Goal: Task Accomplishment & Management: Complete application form

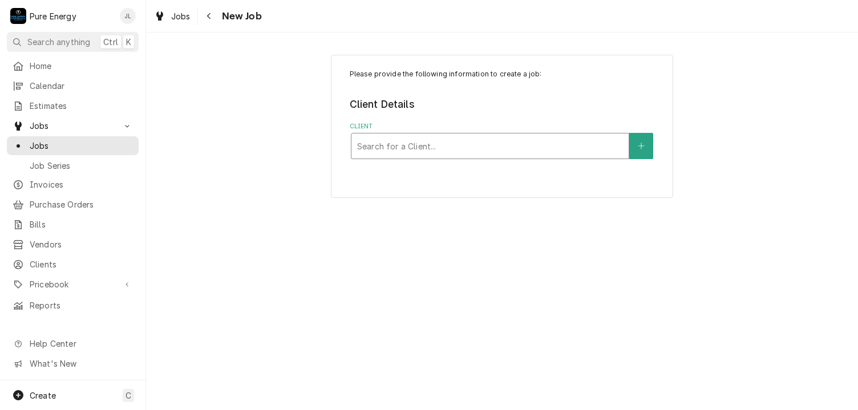
click at [409, 143] on div "Client" at bounding box center [490, 146] width 266 height 21
type input "Legacy"
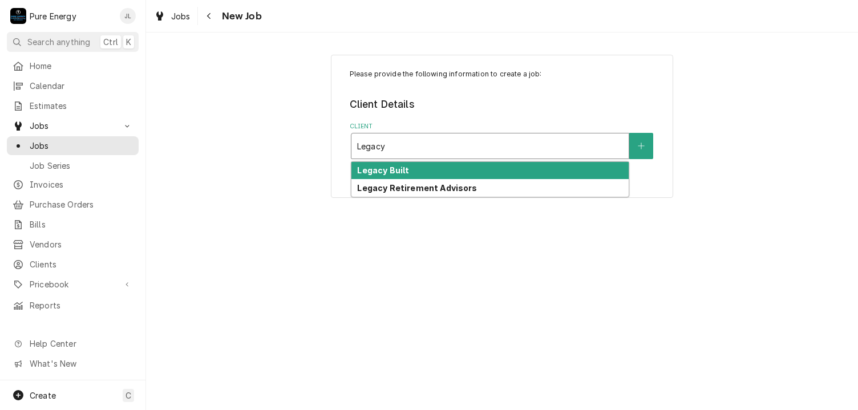
click at [418, 173] on div "Legacy Built" at bounding box center [490, 171] width 277 height 18
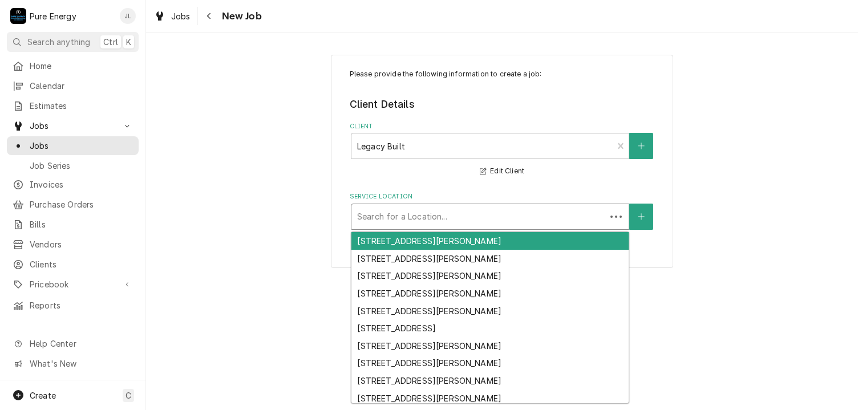
click at [410, 216] on div "Service Location" at bounding box center [478, 217] width 243 height 21
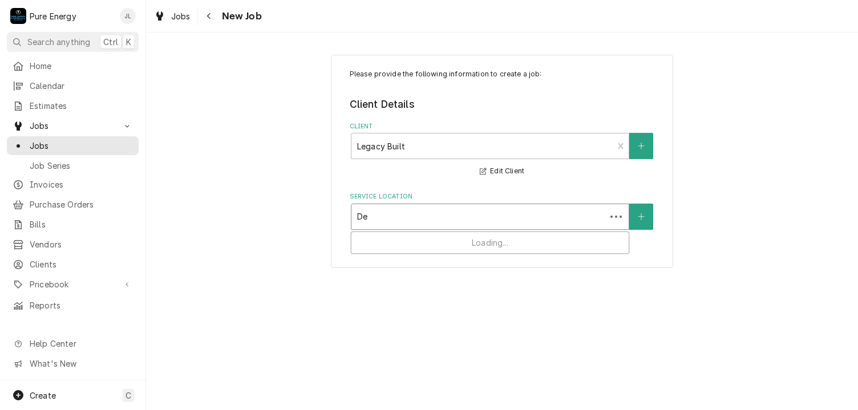
type input "[PERSON_NAME]"
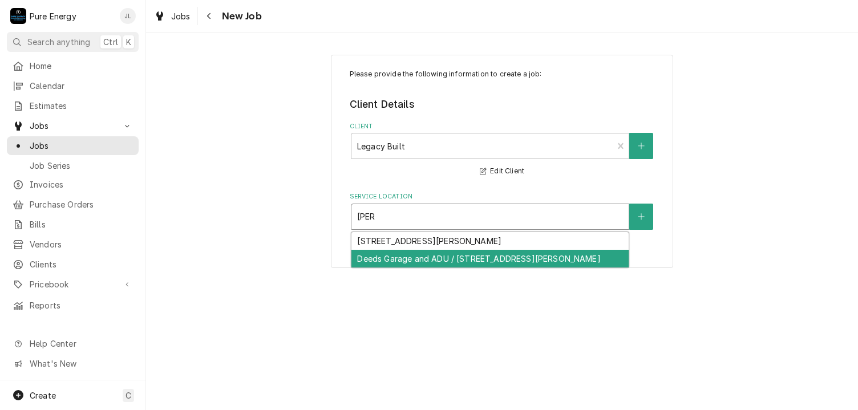
click at [418, 252] on div "Deeds Garage and ADU / [STREET_ADDRESS][PERSON_NAME]" at bounding box center [490, 259] width 277 height 18
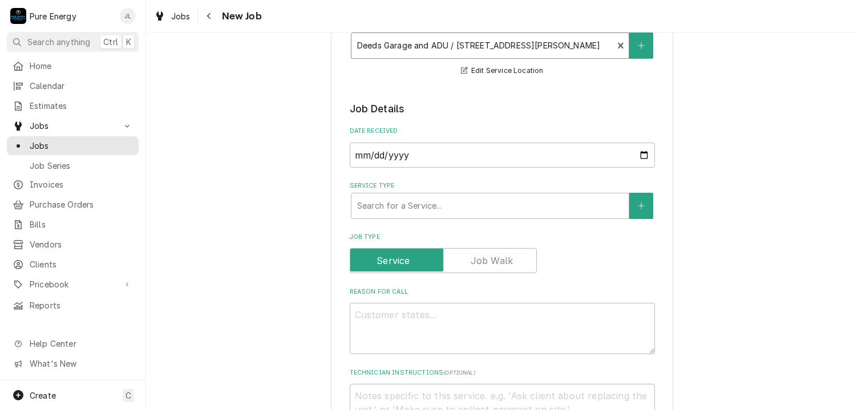
scroll to position [228, 0]
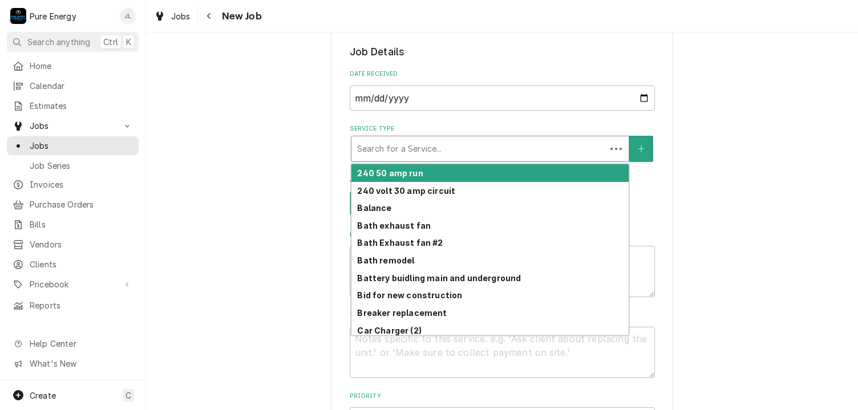
click at [482, 152] on div "Service Type" at bounding box center [478, 149] width 243 height 21
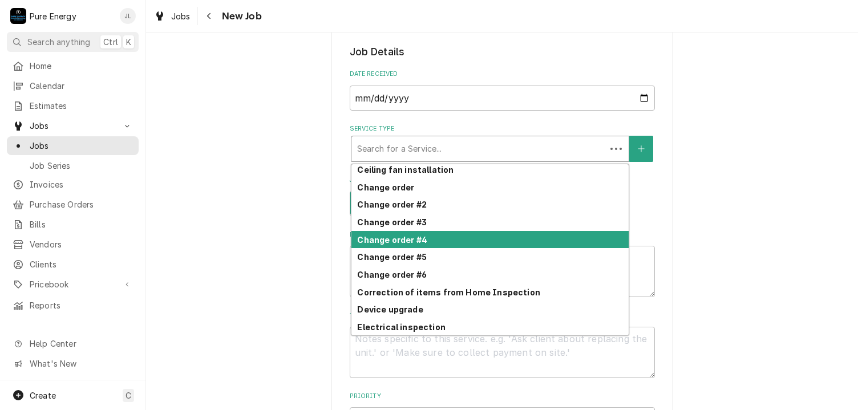
scroll to position [292, 0]
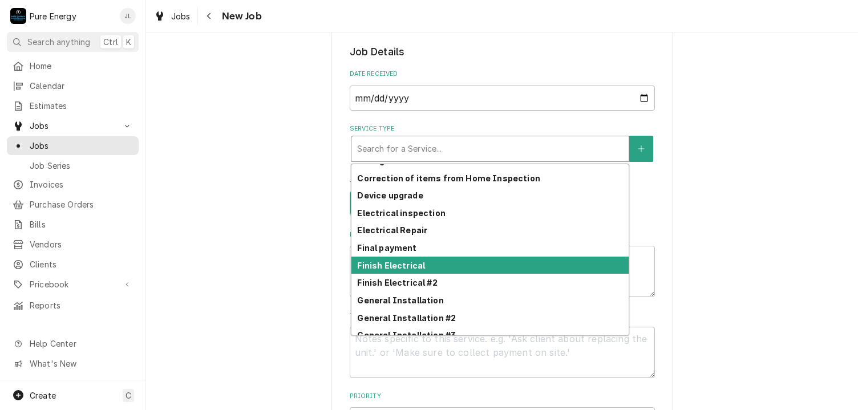
click at [443, 260] on div "Finish Electrical" at bounding box center [490, 266] width 277 height 18
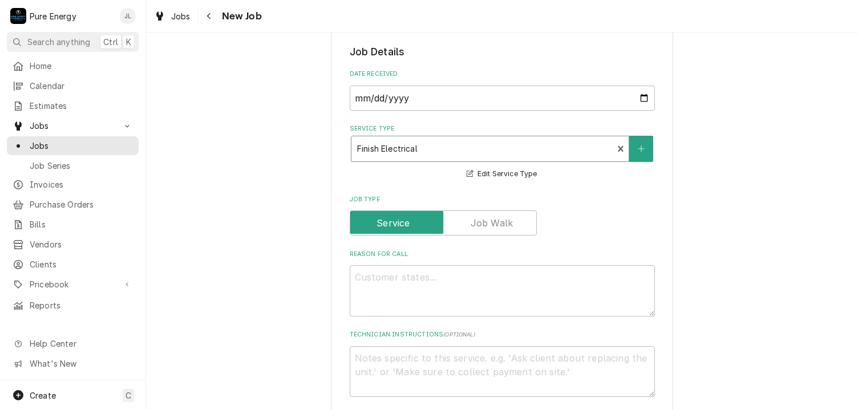
scroll to position [285, 0]
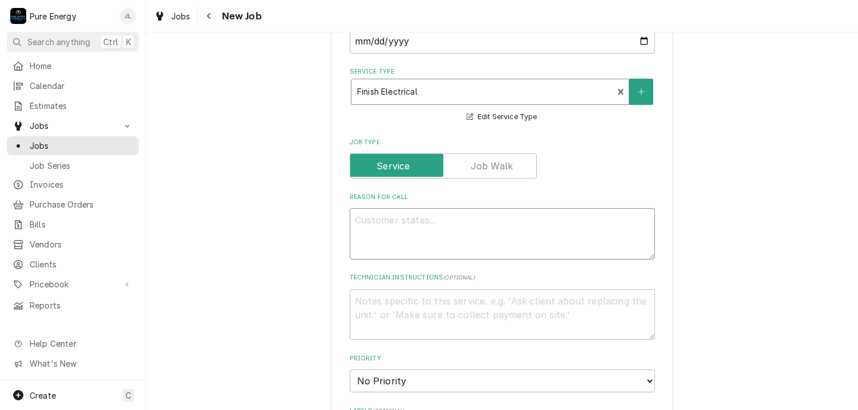
click at [414, 232] on textarea "Reason For Call" at bounding box center [502, 233] width 305 height 51
type textarea "x"
type textarea "I"
type textarea "x"
type textarea "In"
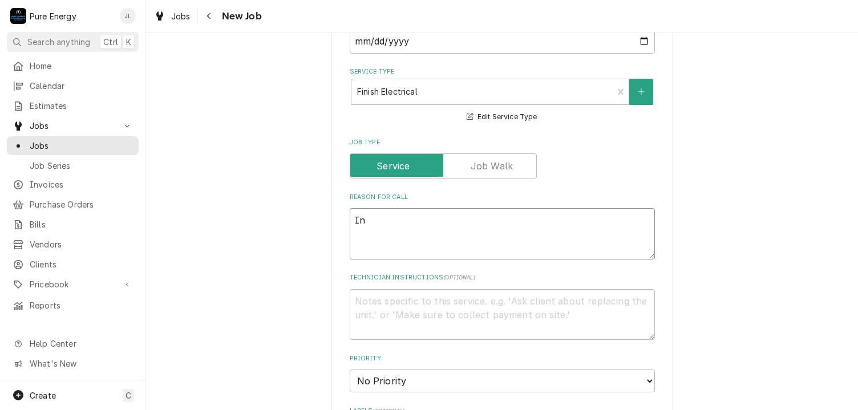
type textarea "x"
type textarea "In t"
type textarea "x"
type textarea "In th"
type textarea "x"
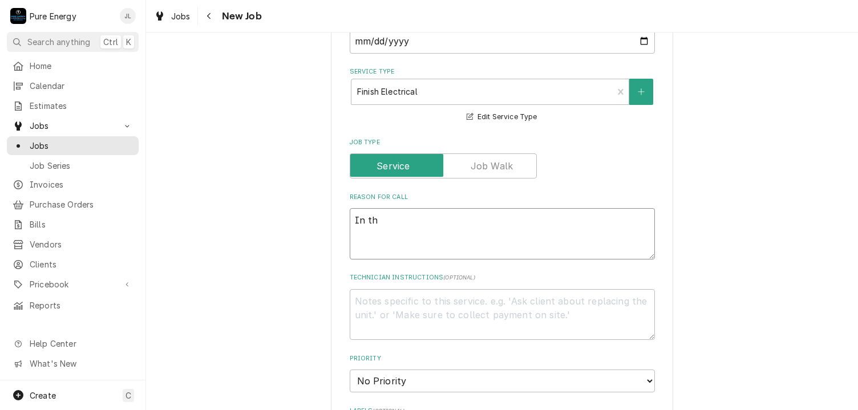
type textarea "In the"
type textarea "x"
type textarea "In the"
type textarea "x"
type textarea "In the ho"
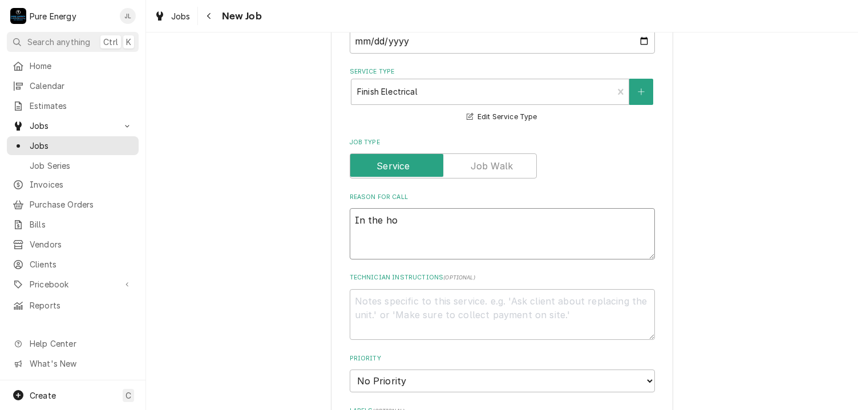
type textarea "x"
type textarea "In the hou"
type textarea "x"
type textarea "In the hous"
type textarea "x"
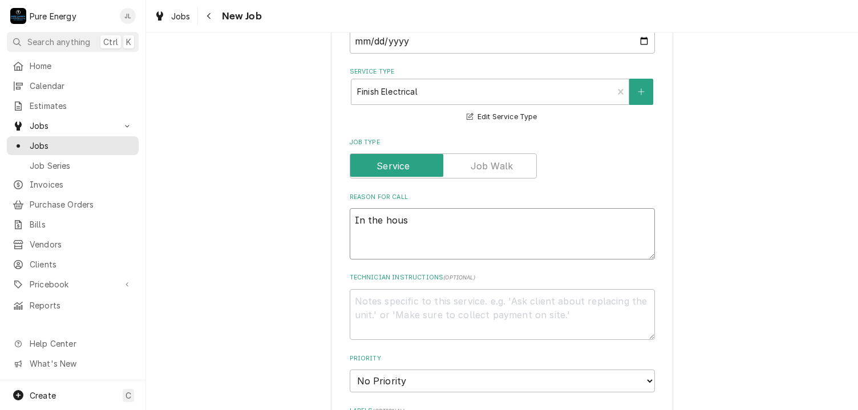
type textarea "In the house"
type textarea "x"
type textarea "In the house,"
type textarea "x"
type textarea "In the house, f"
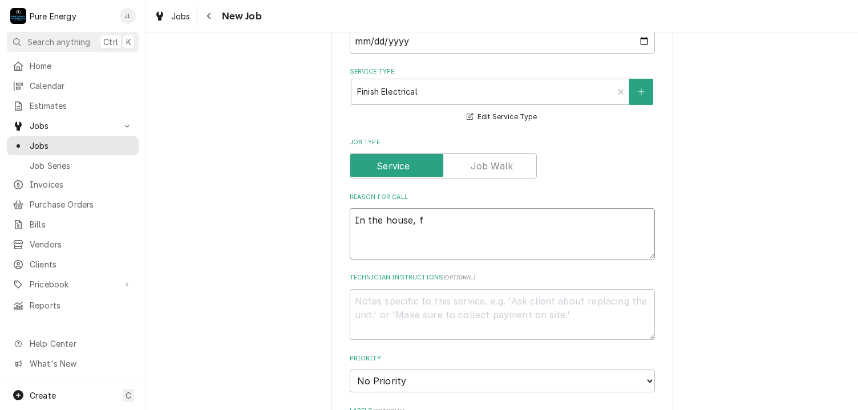
type textarea "x"
type textarea "In the house, fi"
type textarea "x"
type textarea "In the house, fin"
type textarea "x"
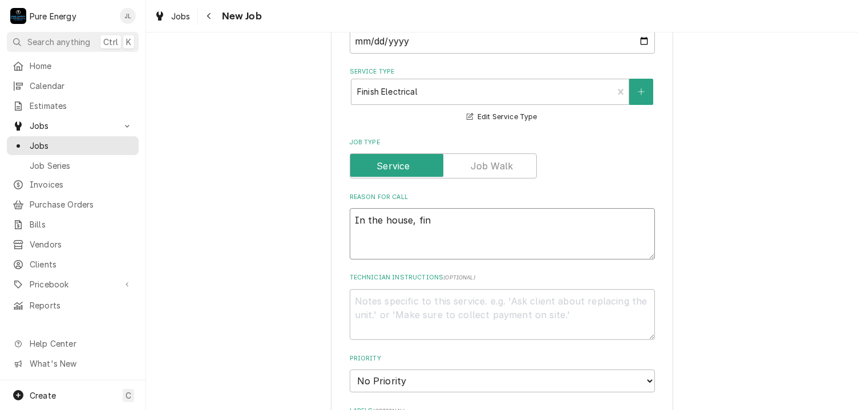
type textarea "In the house, fini"
type textarea "x"
type textarea "In the house, finish"
type textarea "x"
type textarea "In the house, finish"
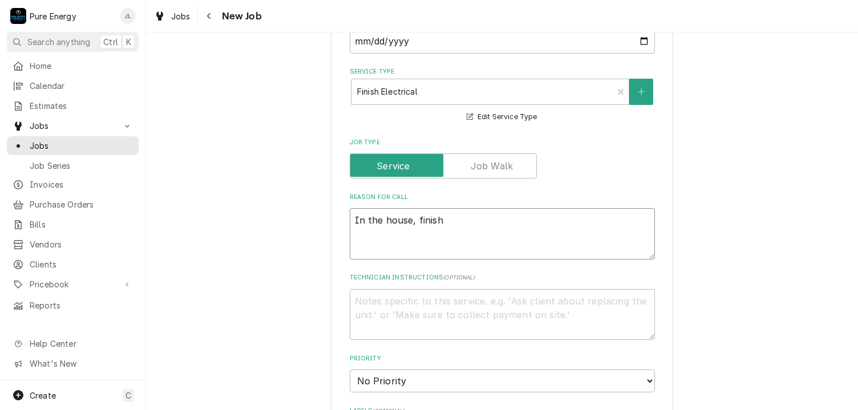
type textarea "x"
type textarea "In the house, finish t"
type textarea "x"
type textarea "In the house, finish th"
type textarea "x"
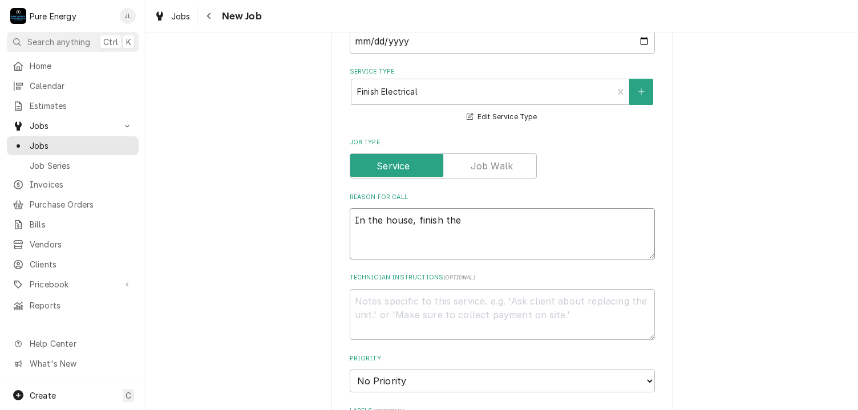
type textarea "In the house, finish the"
type textarea "x"
type textarea "In the house, sfinish the"
type textarea "x"
type textarea "In the house, swfinish the"
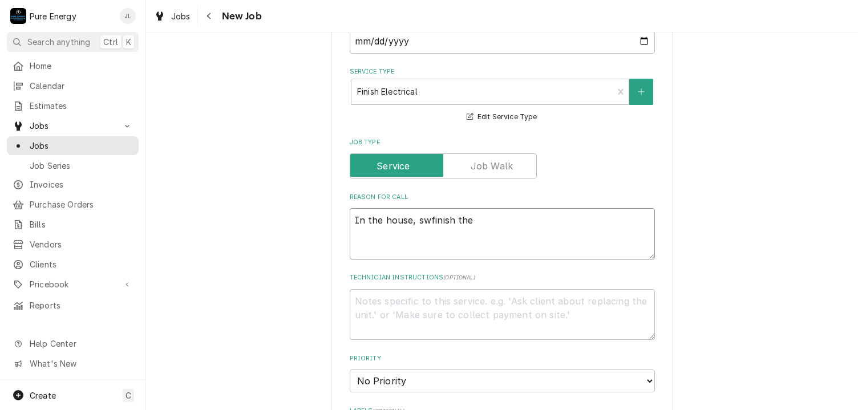
type textarea "x"
type textarea "In the house, swifinish the"
type textarea "x"
type textarea "In the house, swfinish the"
type textarea "x"
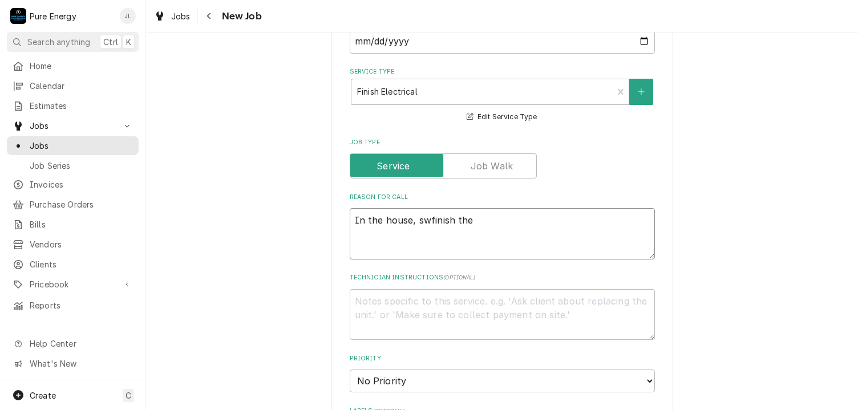
type textarea "In the house, sfinish the"
type textarea "x"
type textarea "In the house, finish the"
click at [492, 221] on textarea "In the house, finish the" at bounding box center [502, 233] width 305 height 51
type textarea "x"
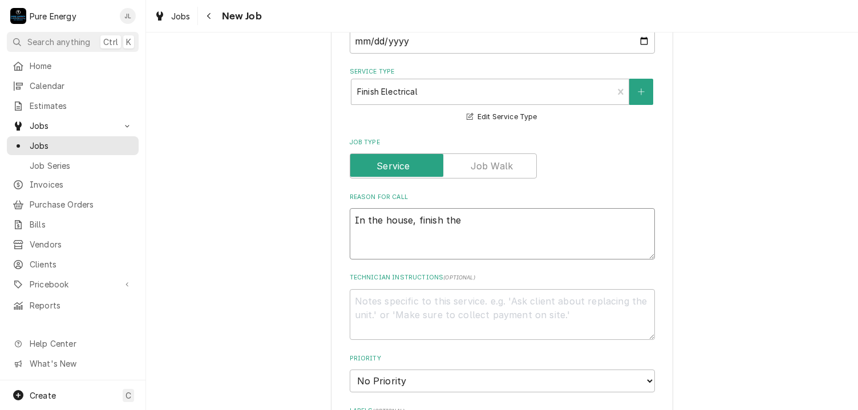
type textarea "In the house, finish the w"
type textarea "x"
type textarea "In the house, finish the"
type textarea "x"
type textarea "In the house, finish the s"
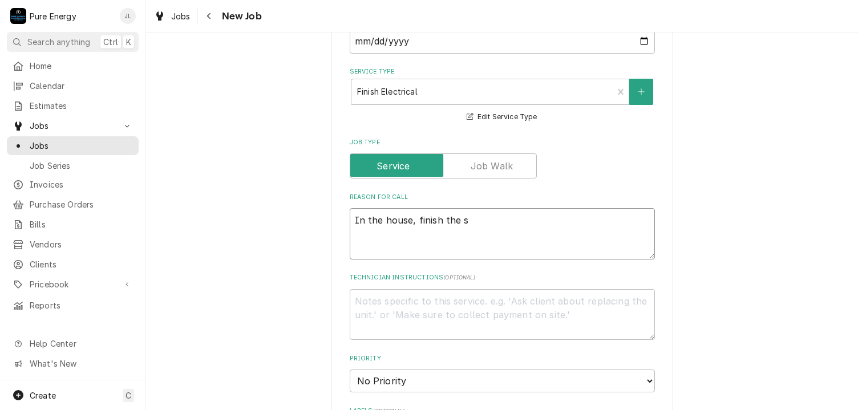
type textarea "x"
type textarea "In the house, finish the sw"
type textarea "x"
type textarea "In the house, finish the swi"
type textarea "x"
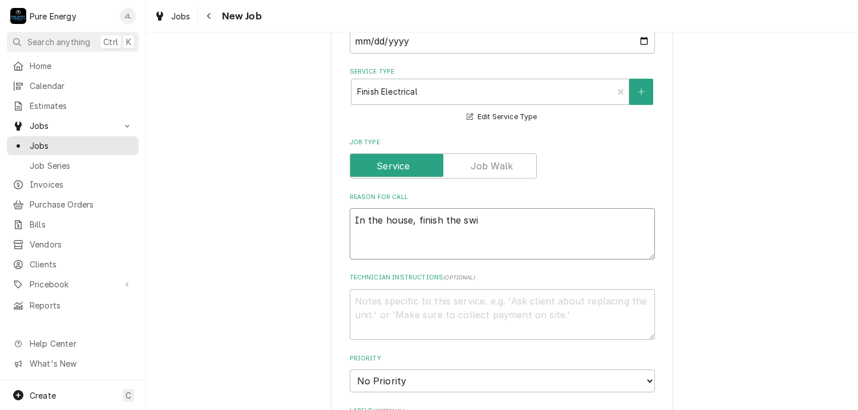
type textarea "In the house, finish the swit"
type textarea "x"
type textarea "In the house, finish the switc"
type textarea "x"
type textarea "In the house, finish the switch"
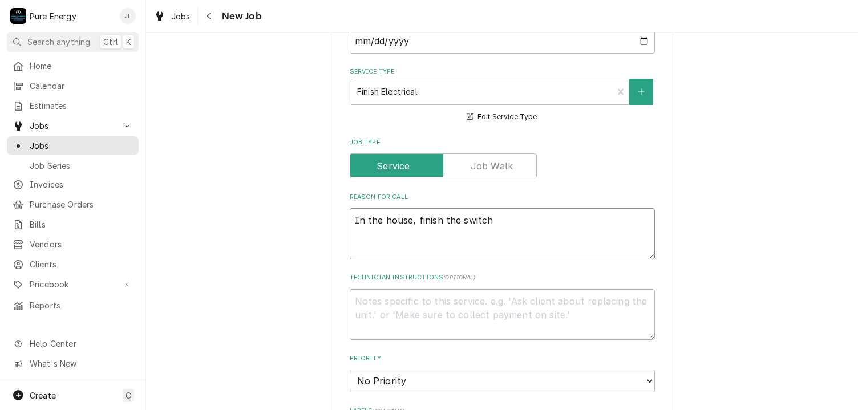
type textarea "x"
type textarea "In the house, finish the switch"
type textarea "x"
type textarea "In the house, finish the switch a"
type textarea "x"
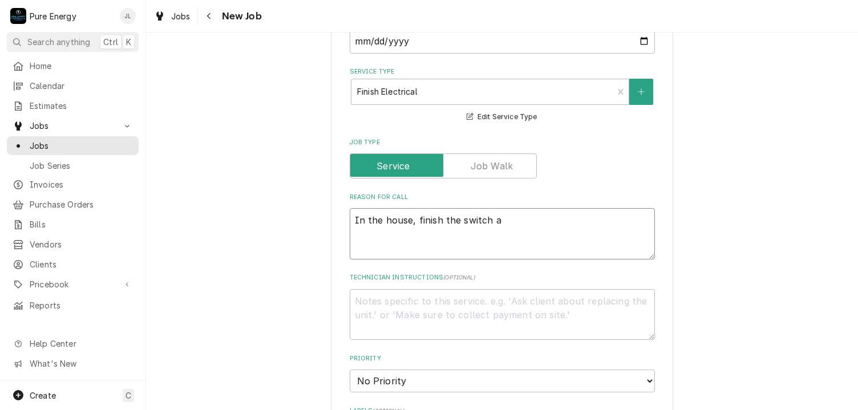
type textarea "In the house, finish the switch an"
type textarea "x"
type textarea "In the house, finish the switch and"
type textarea "x"
type textarea "In the house, finish the switch and"
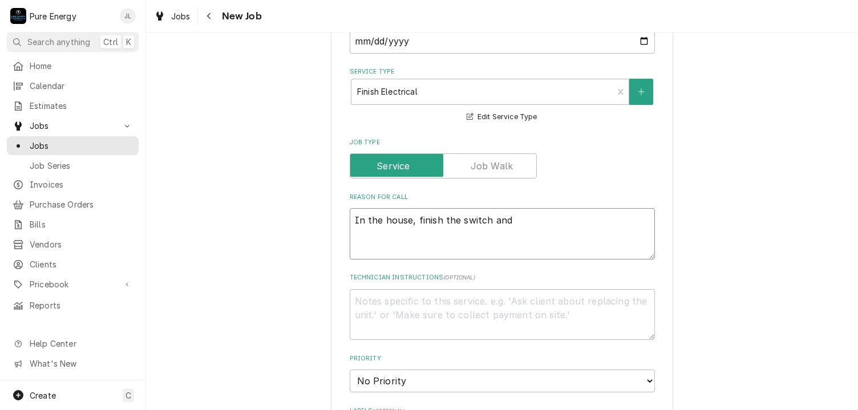
type textarea "x"
type textarea "In the house, finish the switch and o"
type textarea "x"
type textarea "In the house, finish the switch and out"
type textarea "x"
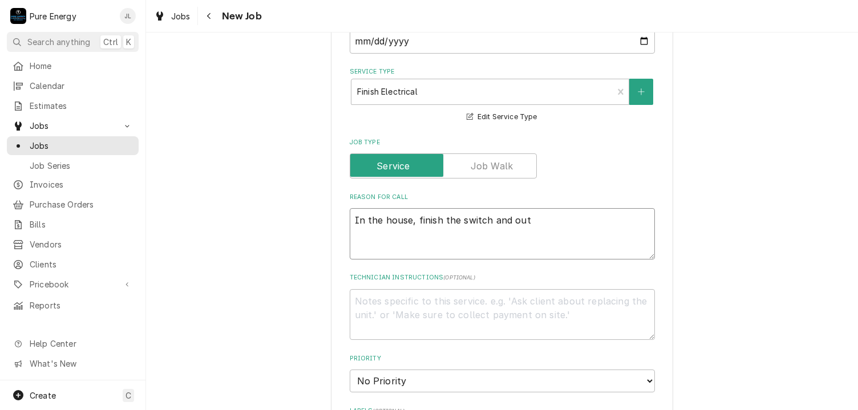
type textarea "In the house, finish the switch and outl"
type textarea "x"
type textarea "In the house, finish the switch and outle"
type textarea "x"
type textarea "In the house, finish the switch and outlet"
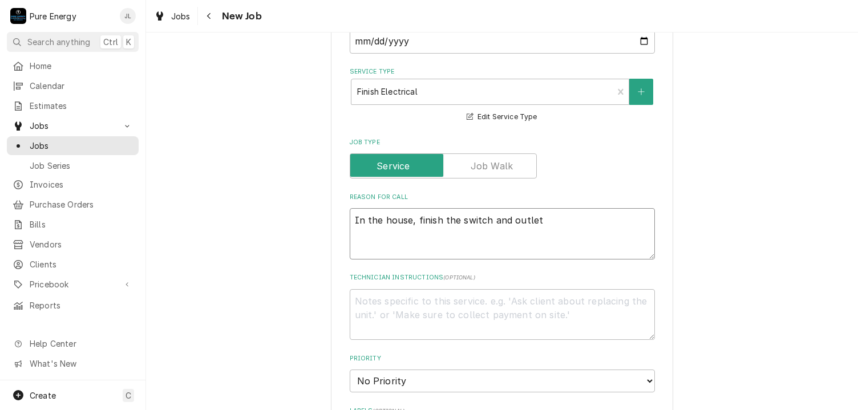
type textarea "x"
type textarea "In the house, finish the switch and outlet"
type textarea "x"
type textarea "In the house, finish the switch and outlet at"
type textarea "x"
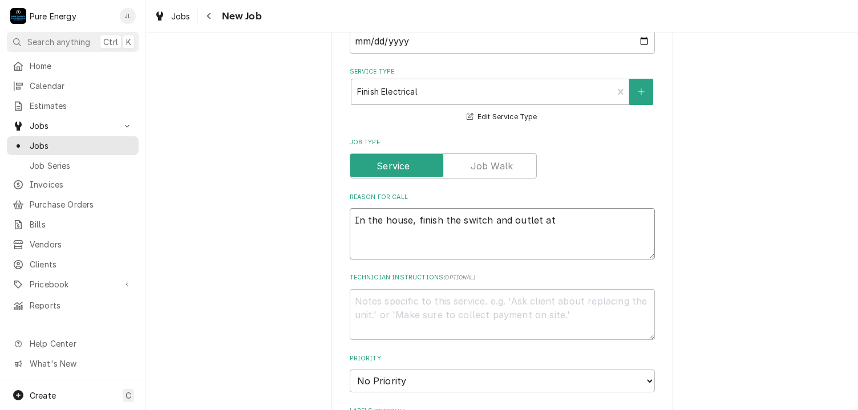
type textarea "In the house, finish the switch and outlet at"
type textarea "x"
type textarea "In the house, finish the switch and outlet at th"
type textarea "x"
type textarea "In the house, finish the switch and outlet at the"
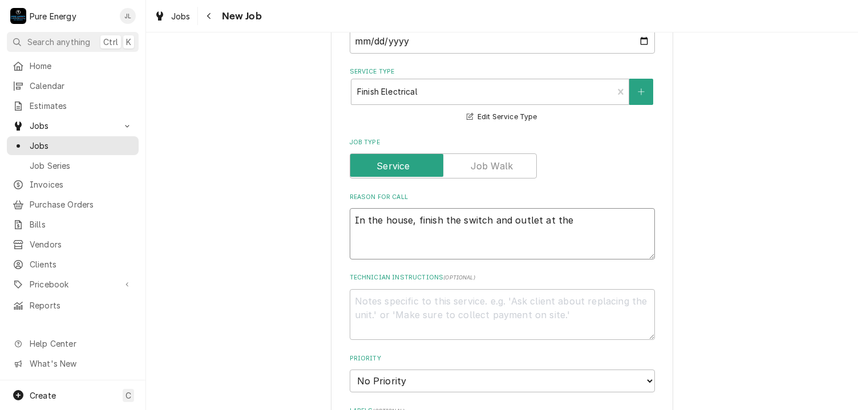
type textarea "x"
type textarea "In the house, finish the switch and outlet at the"
type textarea "x"
type textarea "In the house, finish the switch and outlet at the i"
type textarea "x"
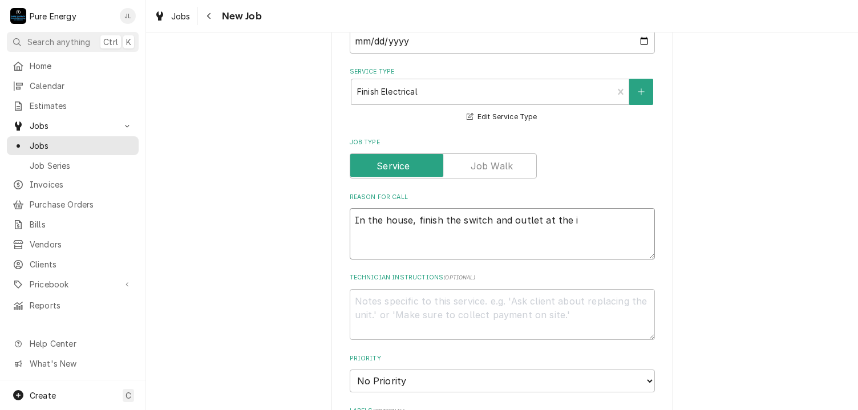
type textarea "In the house, finish the switch and outlet at the is"
type textarea "x"
type textarea "In the house, finish the switch and outlet at the isl"
type textarea "x"
type textarea "In the house, finish the switch and outlet at the islan"
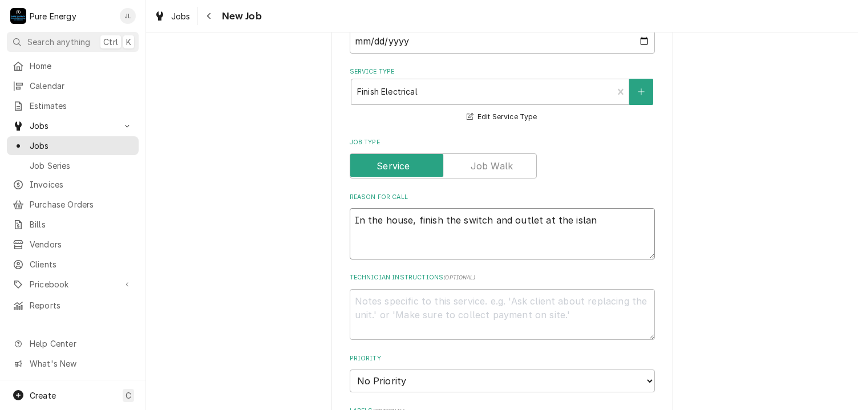
type textarea "x"
type textarea "In the house, finish the switch and outlet at the island"
type textarea "x"
type textarea "In the house, finish the switch and outlet at the island."
type textarea "x"
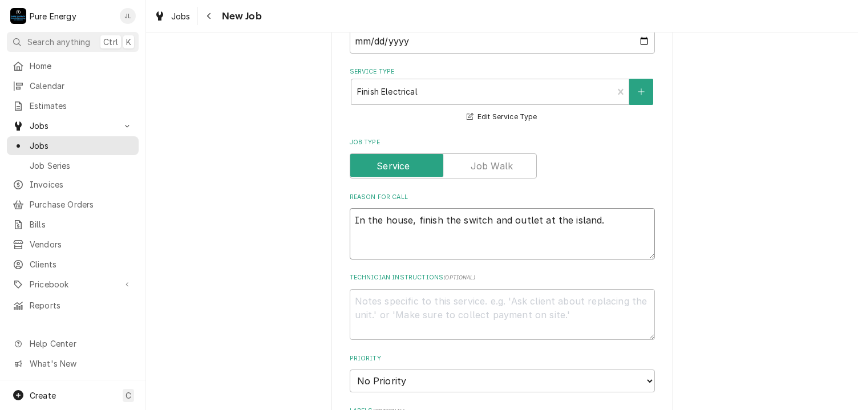
type textarea "In the house, finish the switch and outlet at the island."
type textarea "x"
type textarea "In the house, finish the switch and outlet at the island."
type textarea "x"
type textarea "In the house, finish the switch and outlet at the island. D"
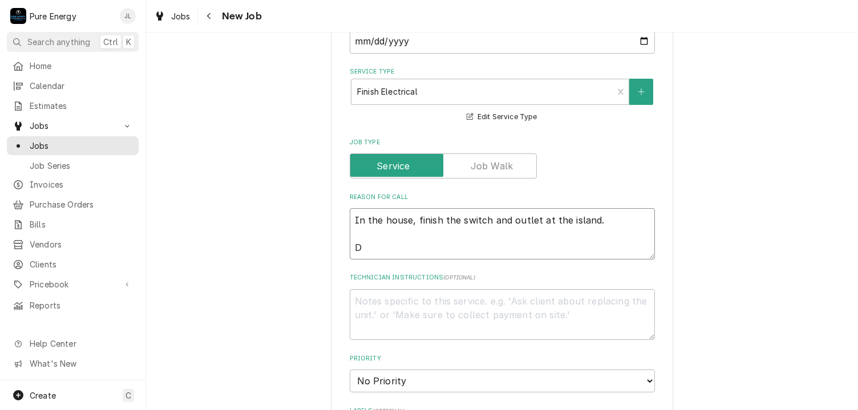
type textarea "x"
type textarea "In the house, finish the switch and outlet at the island. Do"
type textarea "x"
type textarea "In the house, finish the switch and outlet at the island. Dou"
type textarea "x"
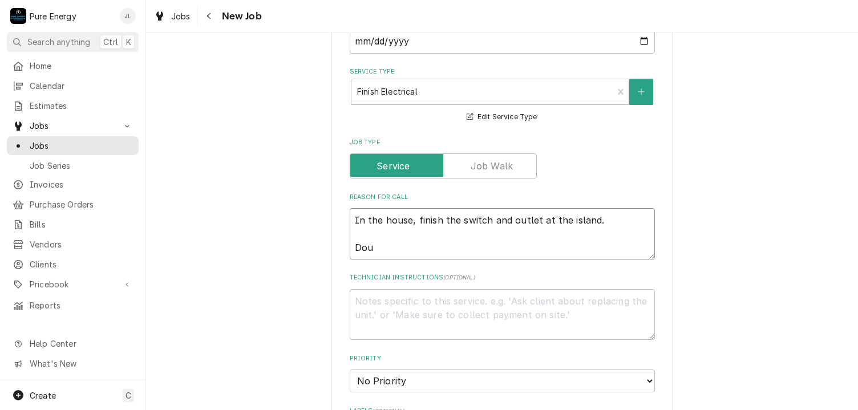
type textarea "In the house, finish the switch and outlet at the island. Doub"
type textarea "x"
type textarea "In the house, finish the switch and outlet at the island. Doubl"
type textarea "x"
type textarea "In the house, finish the switch and outlet at the island. Double"
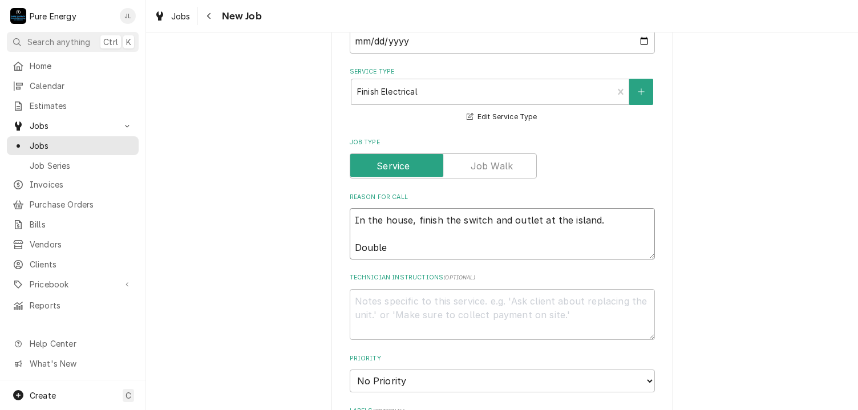
type textarea "x"
type textarea "In the house, finish the switch and outlet at the island. Double"
type textarea "x"
type textarea "In the house, finish the switch and outlet at the island. Double c"
type textarea "x"
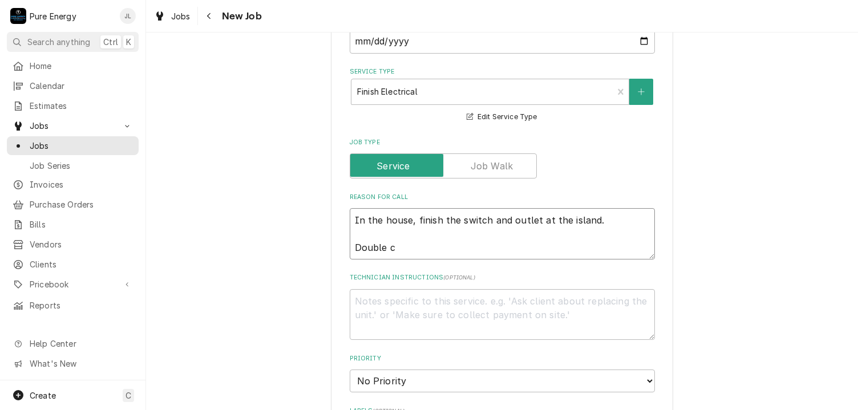
type textarea "In the house, finish the switch and outlet at the island. Double ch"
type textarea "x"
type textarea "In the house, finish the switch and outlet at the island. Double che"
type textarea "x"
type textarea "In the house, finish the switch and outlet at the island. Double chec"
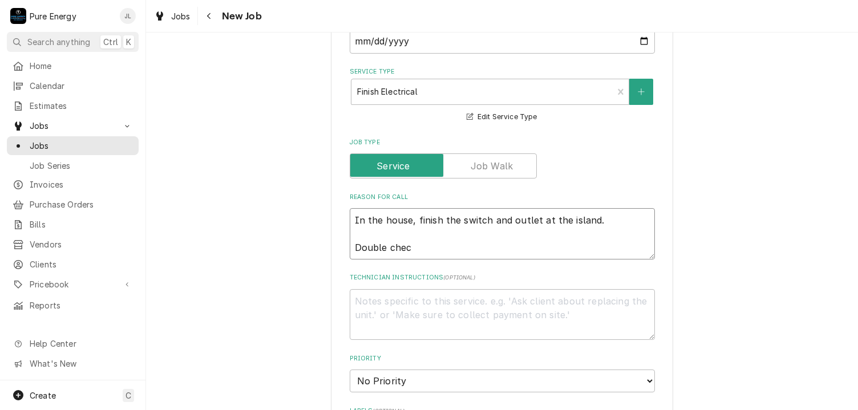
type textarea "x"
type textarea "In the house, finish the switch and outlet at the island. Double check"
type textarea "x"
type textarea "In the house, finish the switch and outlet at the island. Double check"
type textarea "x"
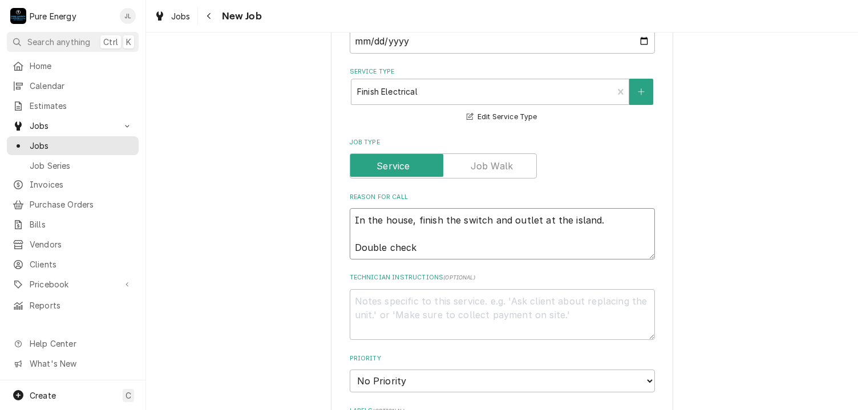
type textarea "In the house, finish the switch and outlet at the island. Double check a"
type textarea "x"
type textarea "In the house, finish the switch and outlet at the island. Double check al"
type textarea "x"
type textarea "In the house, finish the switch and outlet at the island. Double check a"
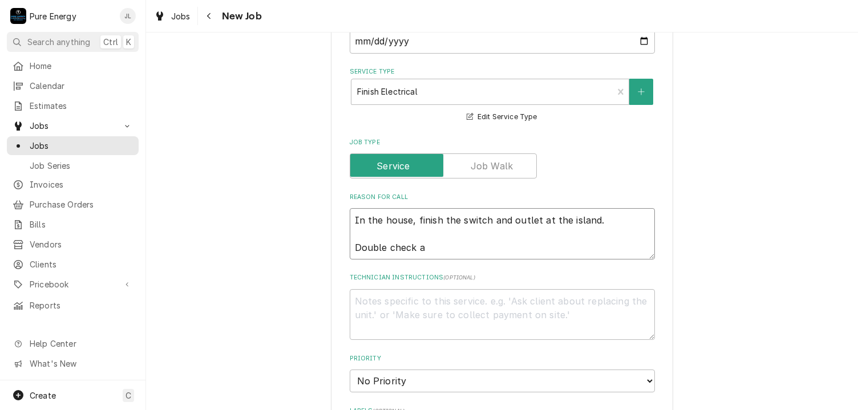
type textarea "x"
type textarea "In the house, finish the switch and outlet at the island. Double check"
type textarea "x"
type textarea "In the house, finish the switch and outlet at the island. Double check"
type textarea "x"
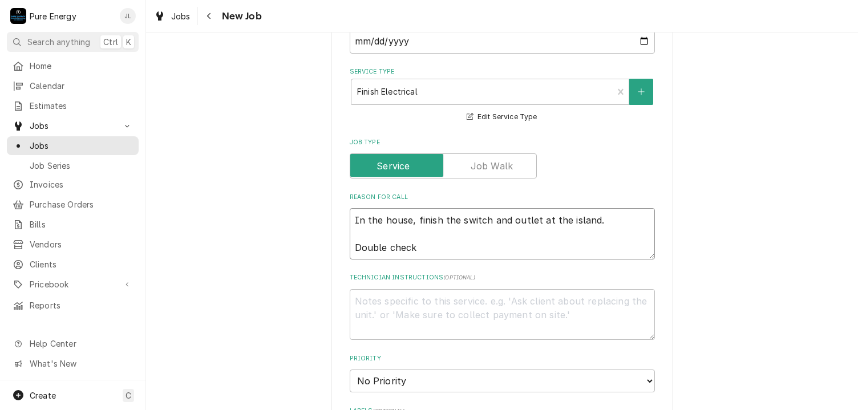
type textarea "In the house, finish the switch and outlet at the island. Double chec"
type textarea "x"
type textarea "In the house, finish the switch and outlet at the island. Double che"
type textarea "x"
type textarea "In the house, finish the switch and outlet at the island. Double ch"
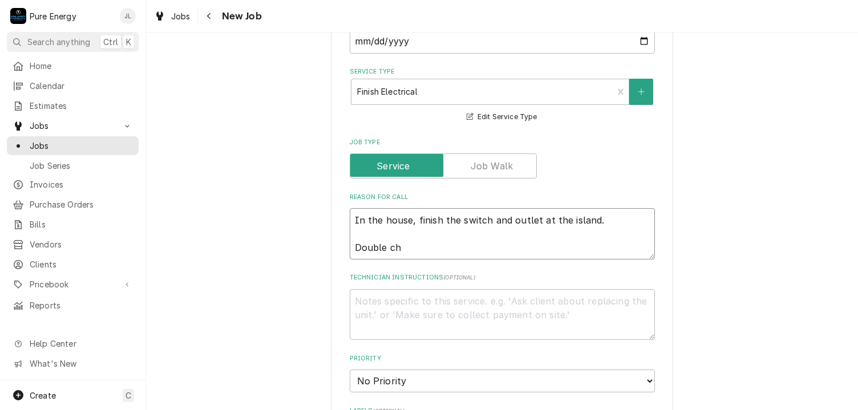
type textarea "x"
type textarea "In the house, finish the switch and outlet at the island. Double c"
type textarea "x"
type textarea "In the house, finish the switch and outlet at the island. Double"
type textarea "x"
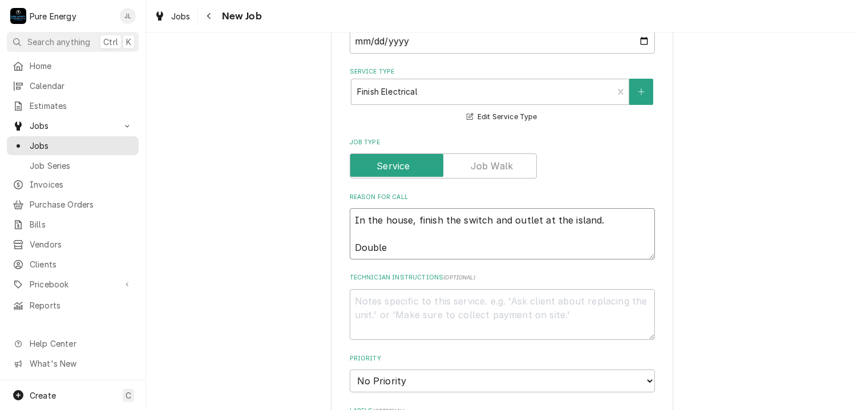
type textarea "In the house, finish the switch and outlet at the island. Double"
type textarea "x"
type textarea "In the house, finish the switch and outlet at the island. Doubl"
type textarea "x"
type textarea "In the house, finish the switch and outlet at the island. Doub"
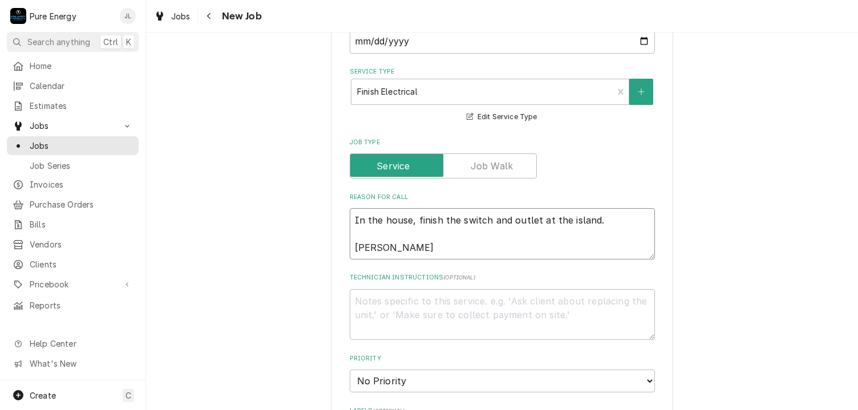
type textarea "x"
type textarea "In the house, finish the switch and outlet at the island. Dou"
type textarea "x"
type textarea "In the house, finish the switch and outlet at the island. D"
type textarea "x"
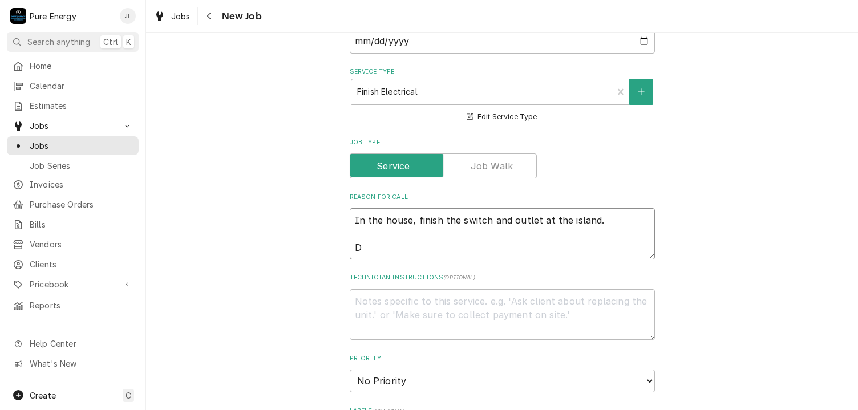
type textarea "In the house, finish the switch and outlet at the island."
type textarea "x"
type textarea "In the house, finish the switch and outlet at the island. A"
type textarea "x"
type textarea "In the house, finish the switch and outlet at the island. Ad"
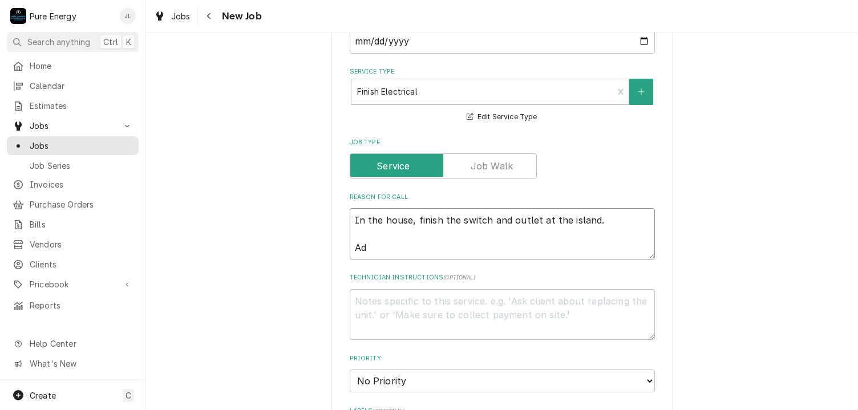
type textarea "x"
type textarea "In the house, finish the switch and outlet at the island. Add"
type textarea "x"
type textarea "In the house, finish the switch and outlet at the island. Add"
type textarea "x"
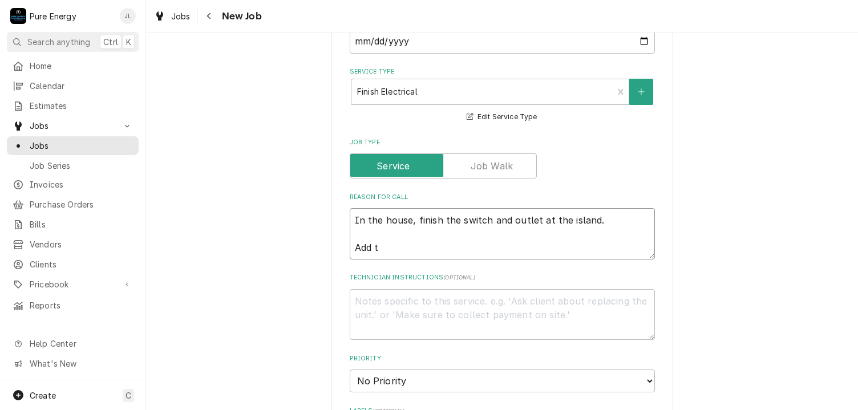
type textarea "In the house, finish the switch and outlet at the island. Add th"
type textarea "x"
type textarea "In the house, finish the switch and outlet at the island. Add the"
type textarea "x"
type textarea "In the house, finish the switch and outlet at the island. Add the"
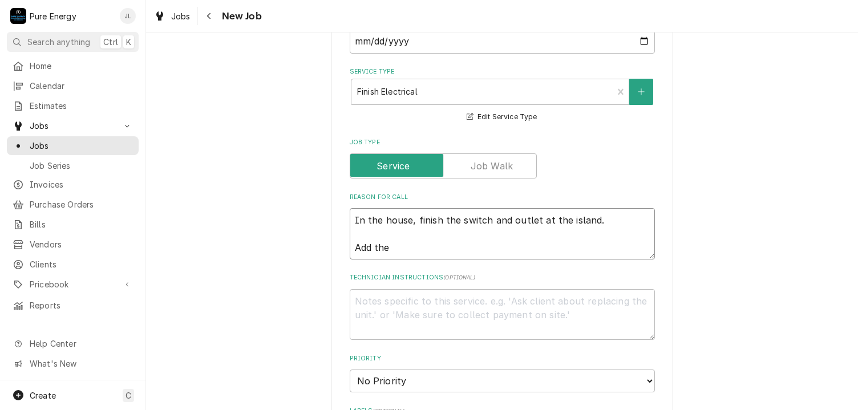
type textarea "x"
type textarea "In the house, finish the switch and outlet at the island. Add the b"
type textarea "x"
type textarea "In the house, finish the switch and outlet at the island. Add the bat"
type textarea "x"
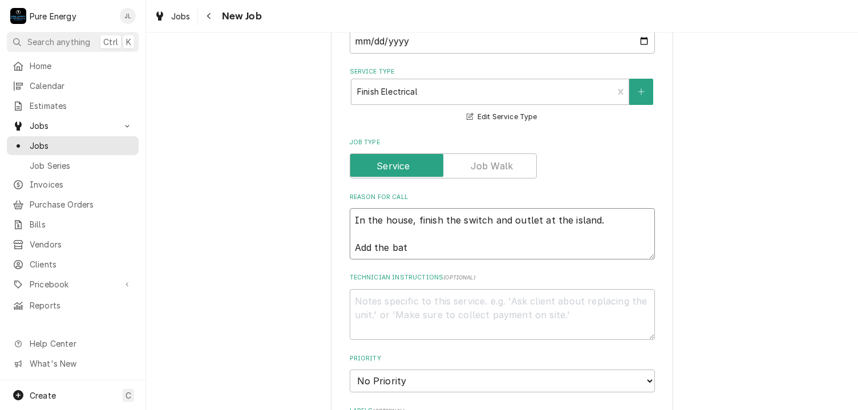
type textarea "In the house, finish the switch and outlet at the island. Add the bath"
type textarea "x"
type textarea "In the house, finish the switch and outlet at the island. Add the bath"
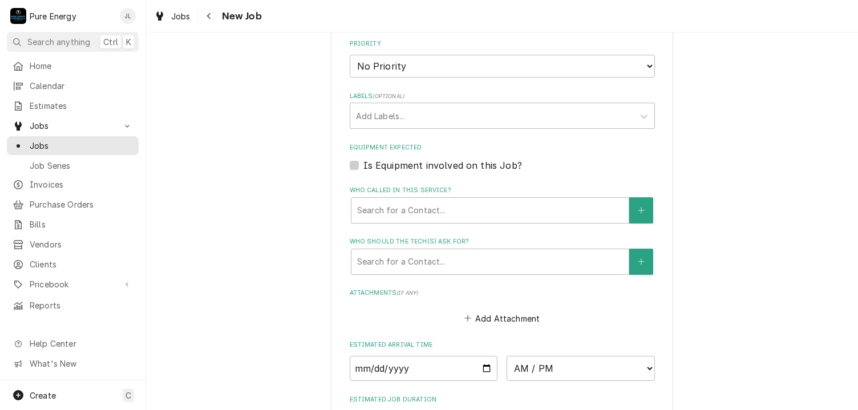
scroll to position [1141, 0]
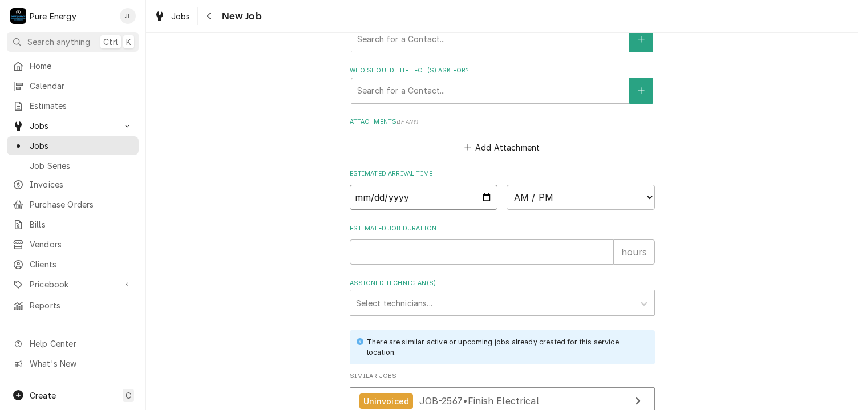
click at [483, 195] on input "Date" at bounding box center [424, 197] width 148 height 25
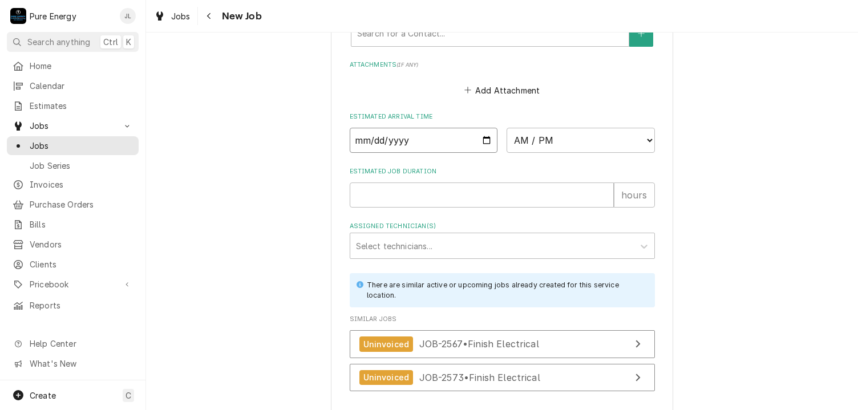
scroll to position [1255, 0]
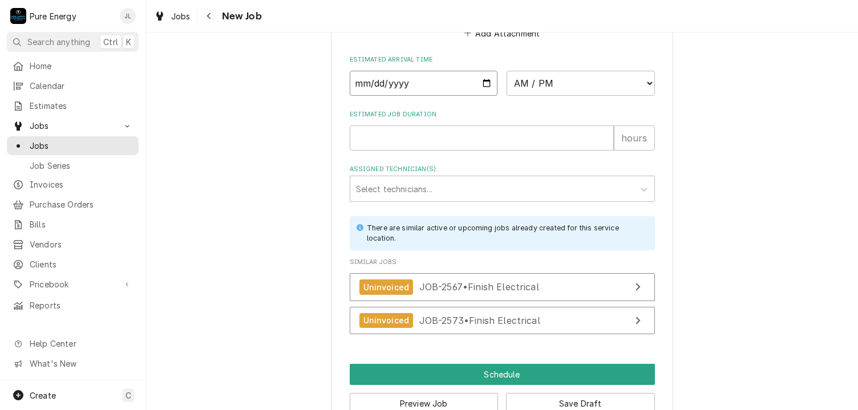
click at [483, 82] on input "Date" at bounding box center [424, 83] width 148 height 25
click at [645, 82] on select "AM / PM 6:00 AM 6:15 AM 6:30 AM 6:45 AM 7:00 AM 7:15 AM 7:30 AM 7:45 AM 8:00 AM…" at bounding box center [581, 83] width 148 height 25
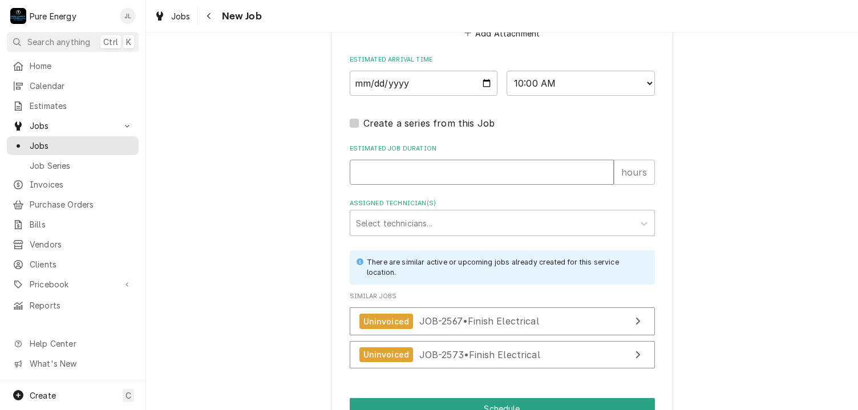
click at [488, 174] on input "Estimated Job Duration" at bounding box center [482, 172] width 264 height 25
click at [462, 216] on div "Assigned Technician(s)" at bounding box center [492, 223] width 272 height 21
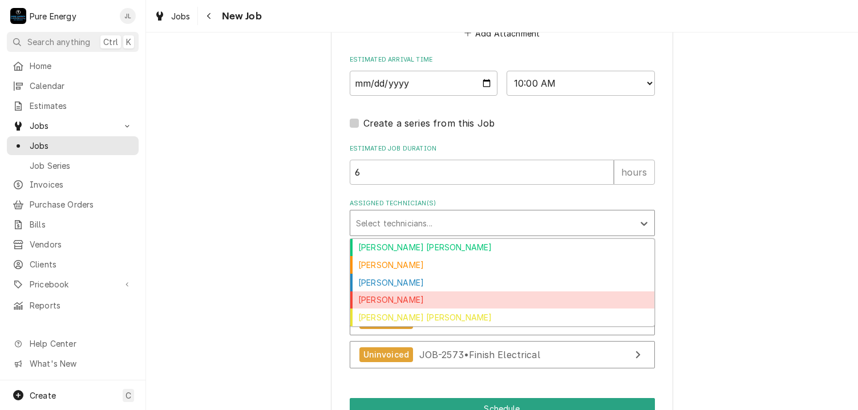
click at [425, 297] on div "James Linnenkamp" at bounding box center [502, 301] width 304 height 18
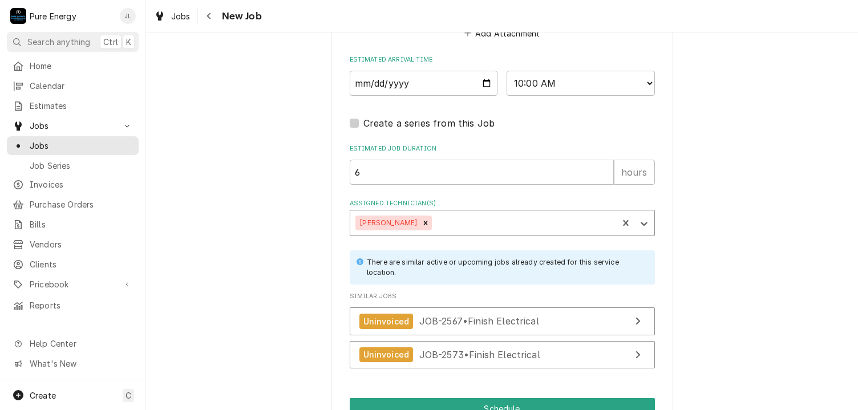
scroll to position [1303, 0]
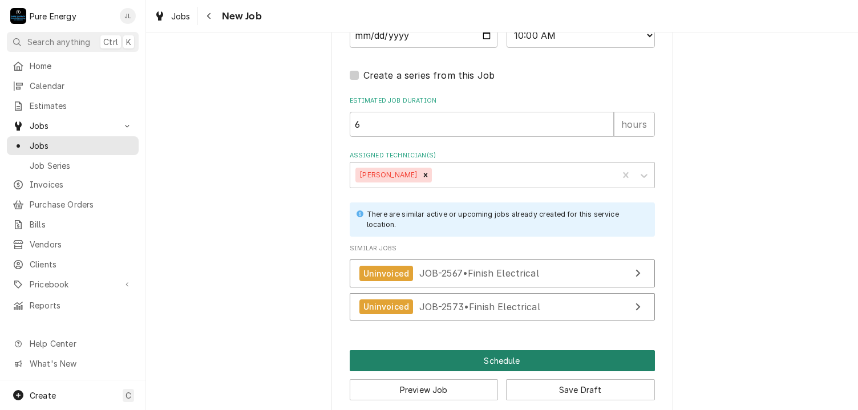
click at [454, 350] on button "Schedule" at bounding box center [502, 360] width 305 height 21
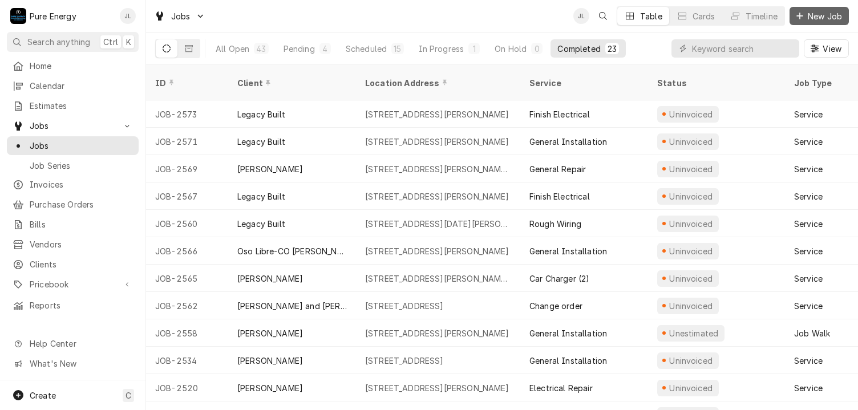
click at [820, 11] on span "New Job" at bounding box center [825, 16] width 39 height 12
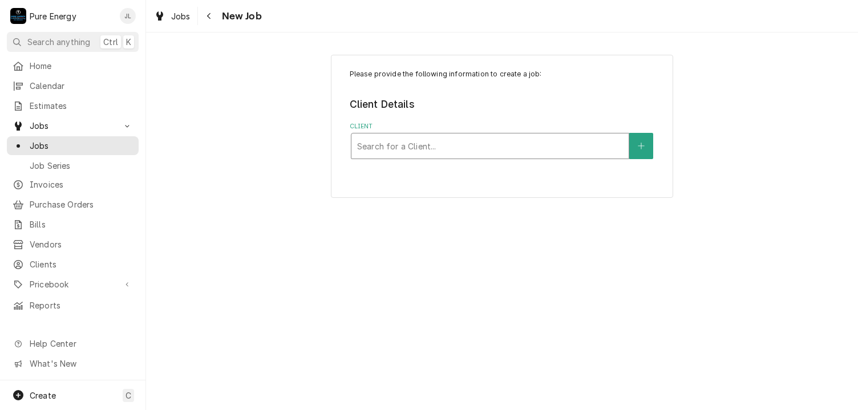
click at [379, 140] on div "Client" at bounding box center [490, 146] width 266 height 21
type input "Wendy m"
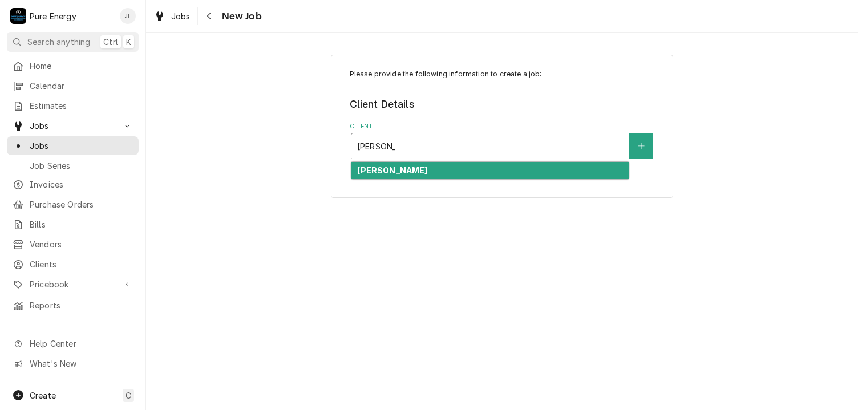
click at [372, 164] on div "Wendy Nimick" at bounding box center [490, 171] width 277 height 18
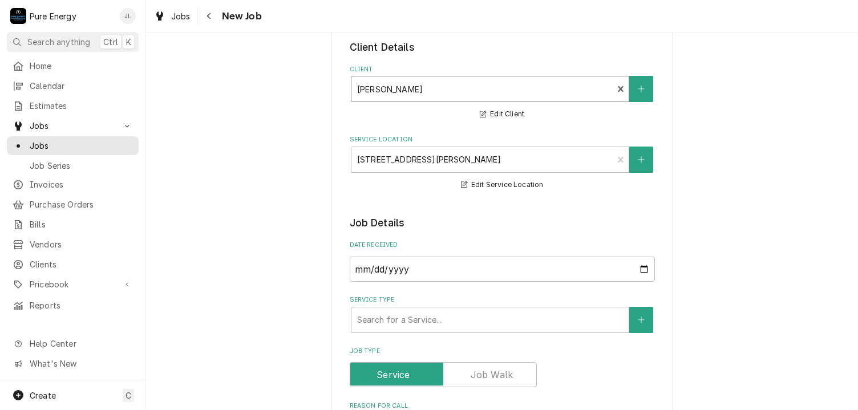
scroll to position [171, 0]
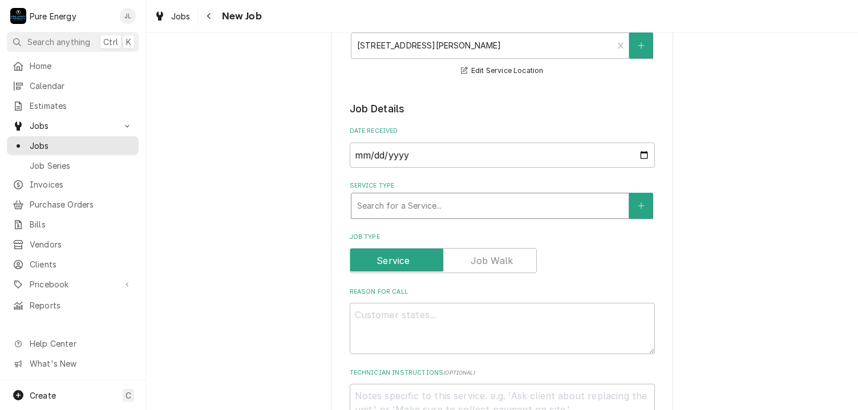
click at [530, 205] on div "Service Type" at bounding box center [490, 206] width 266 height 21
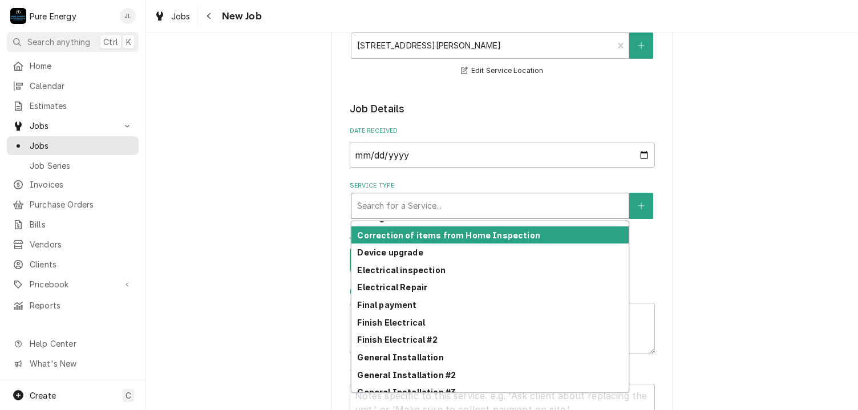
scroll to position [353, 0]
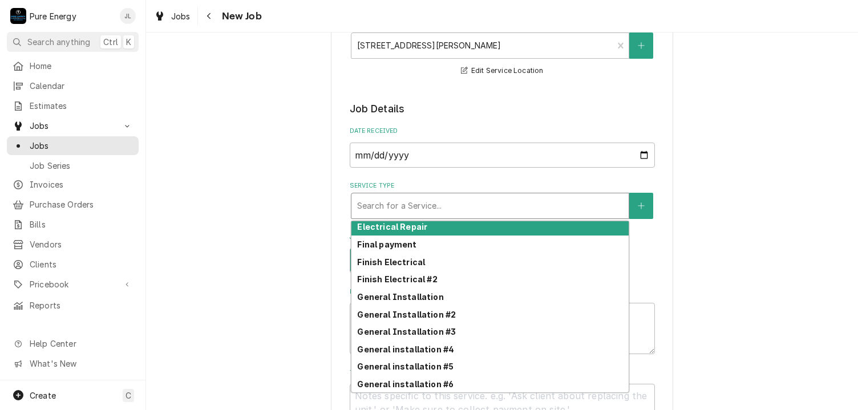
click at [463, 225] on div "Electrical Repair" at bounding box center [490, 228] width 277 height 18
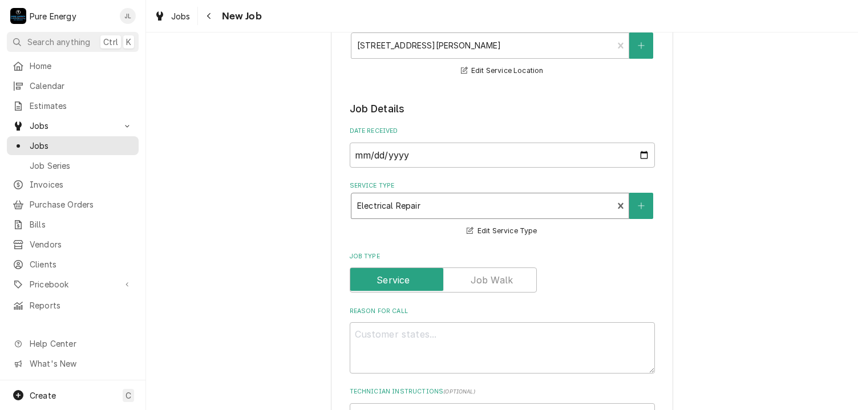
scroll to position [285, 0]
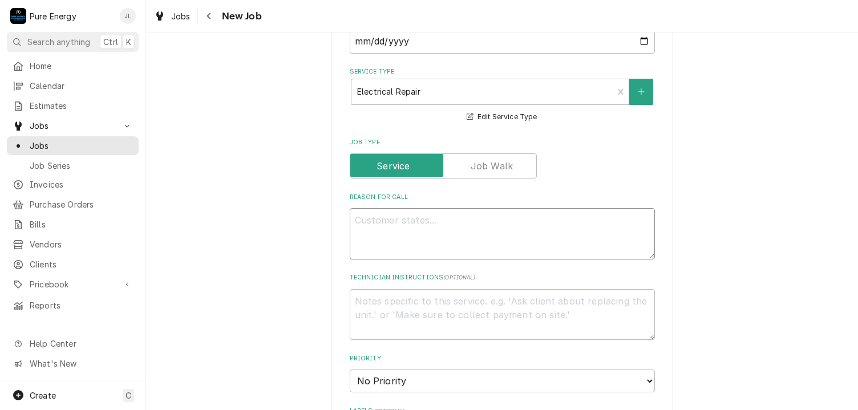
click at [363, 233] on textarea "Reason For Call" at bounding box center [502, 233] width 305 height 51
type textarea "x"
type textarea "Th"
type textarea "x"
type textarea "The"
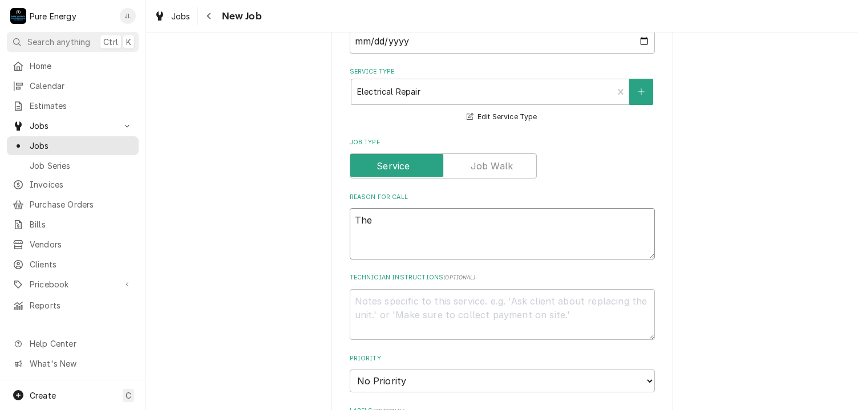
type textarea "x"
type textarea "The"
type textarea "x"
type textarea "The f"
type textarea "x"
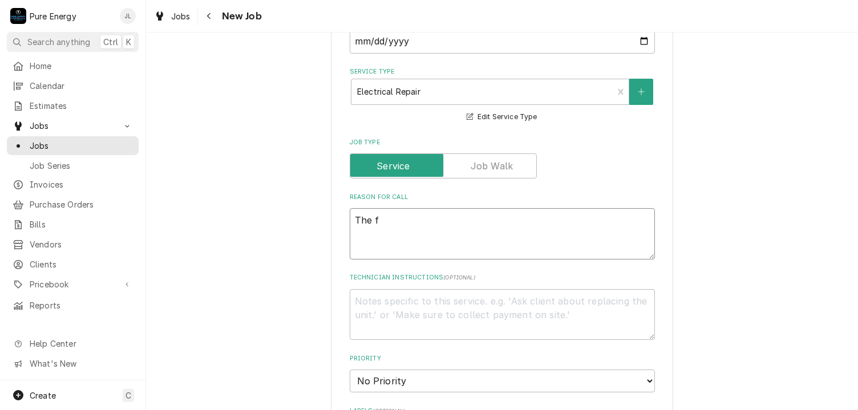
type textarea "The fa"
type textarea "x"
type textarea "The fan"
type textarea "x"
type textarea "The fan yo"
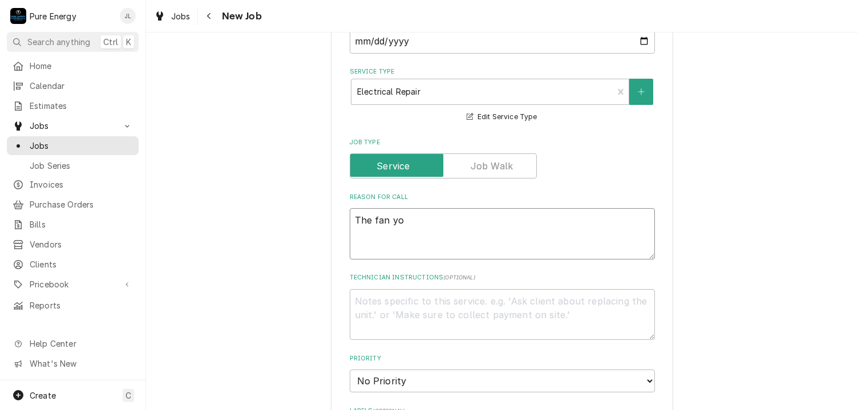
type textarea "x"
type textarea "The fan y"
type textarea "x"
type textarea "The fan"
type textarea "x"
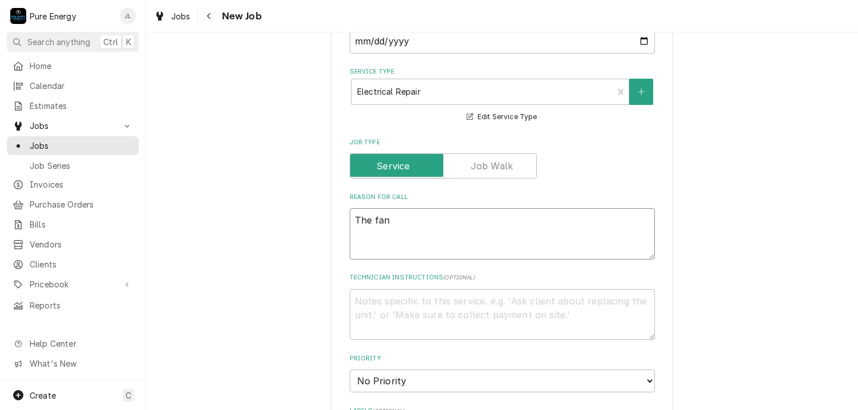
type textarea "The fan"
type textarea "x"
type textarea "The fa"
type textarea "x"
type textarea "The f"
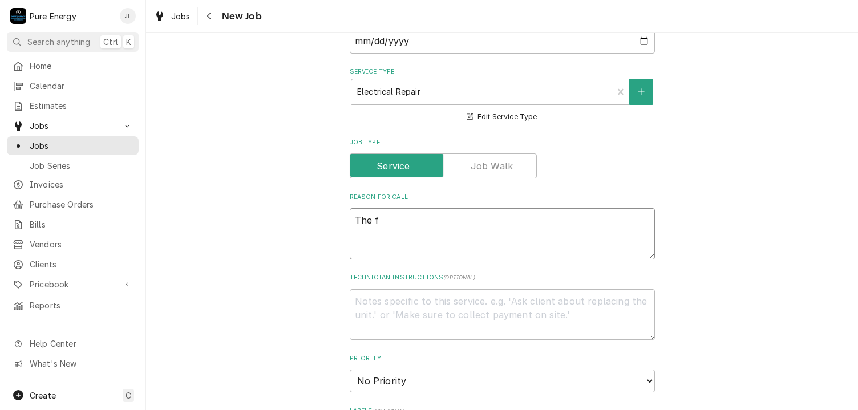
type textarea "x"
type textarea "The"
type textarea "x"
type textarea "The c"
type textarea "x"
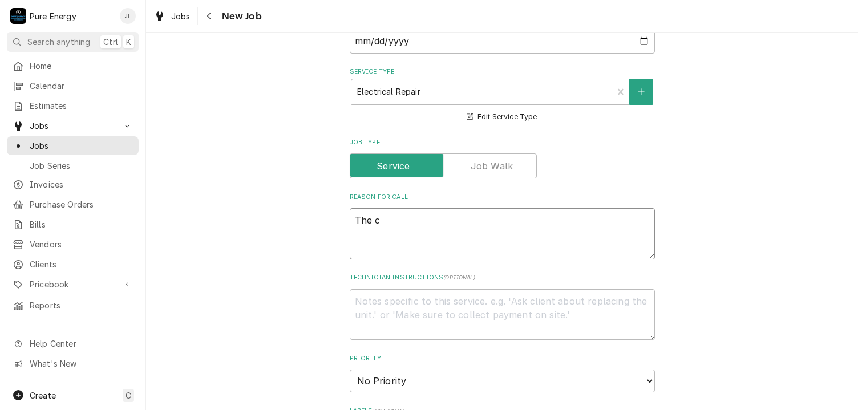
type textarea "The ce"
type textarea "x"
type textarea "The cei"
type textarea "x"
type textarea "The ceil"
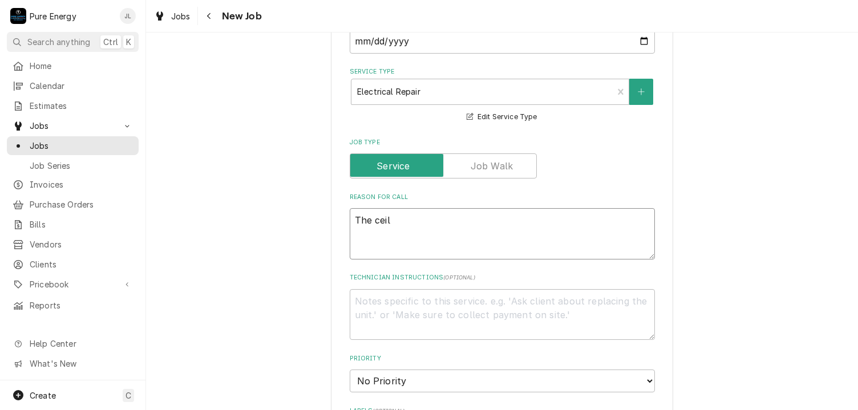
type textarea "x"
type textarea "The ceili"
type textarea "x"
type textarea "The ceilin"
type textarea "x"
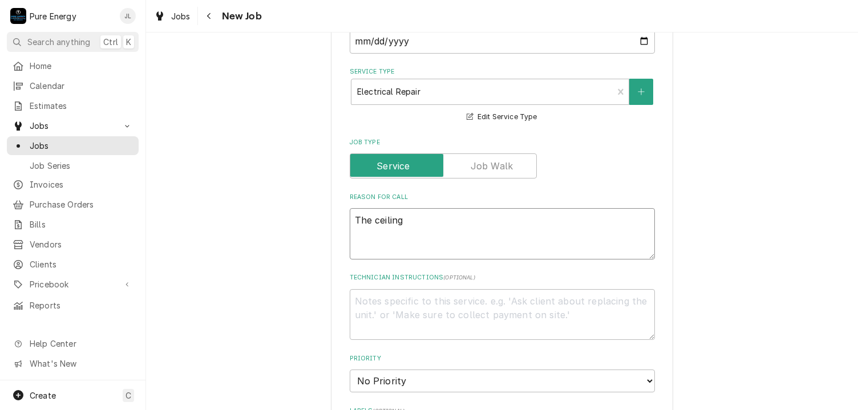
type textarea "The ceiling"
type textarea "x"
type textarea "The ceiling f"
type textarea "x"
type textarea "The ceiling fa"
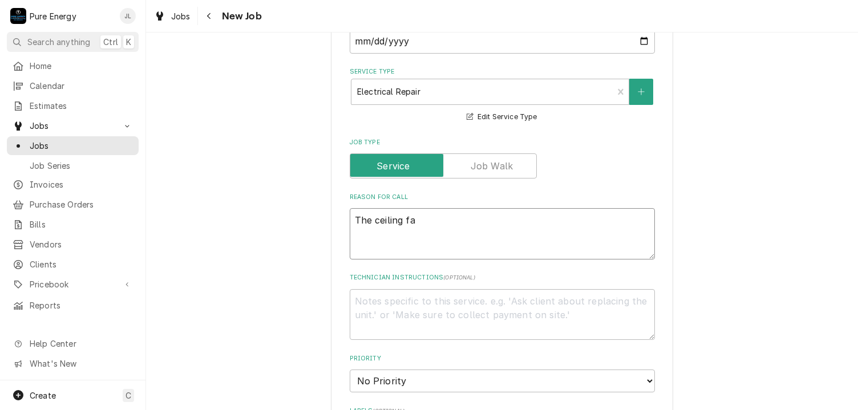
type textarea "x"
type textarea "The ceiling fan"
type textarea "x"
type textarea "The ceiling fan y"
type textarea "x"
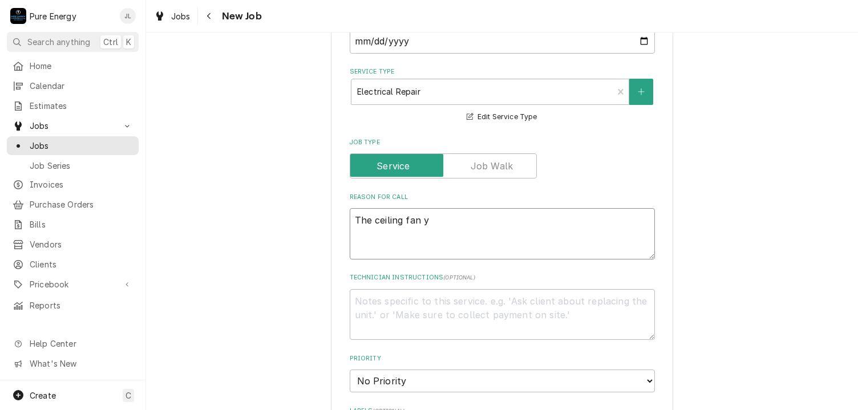
type textarea "The ceiling fan yo"
type textarea "x"
type textarea "The ceiling fan you"
type textarea "x"
type textarea "The ceiling fan you"
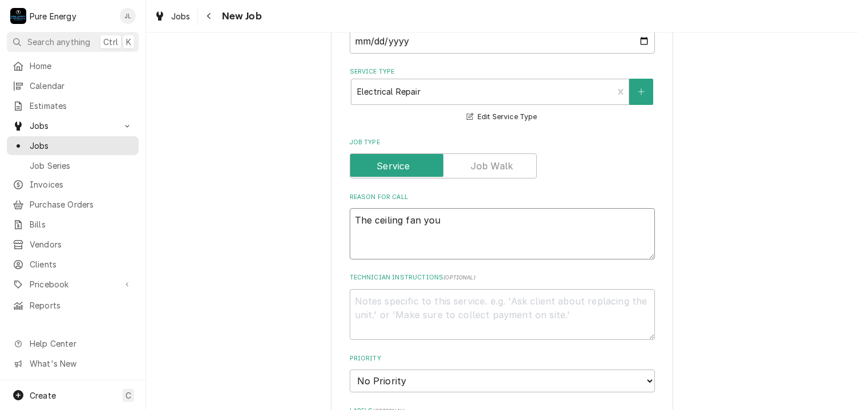
type textarea "x"
type textarea "The ceiling fan you ch"
type textarea "x"
type textarea "The ceiling fan you chan"
type textarea "x"
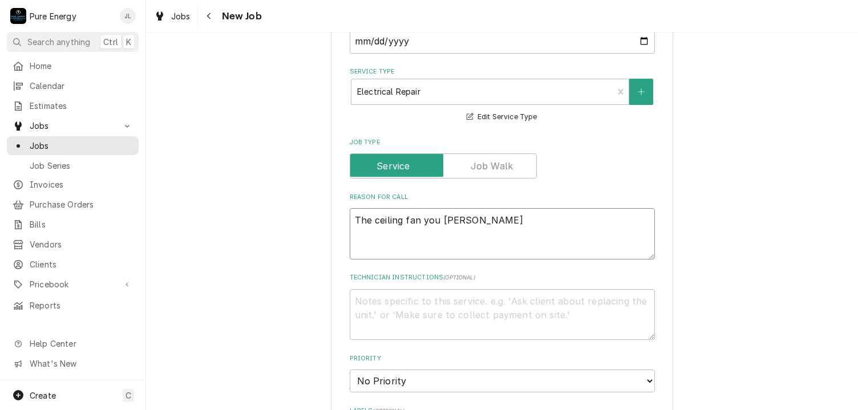
type textarea "The ceiling fan you chang"
type textarea "x"
type textarea "The ceiling fan you change"
type textarea "x"
type textarea "The ceiling fan you changed"
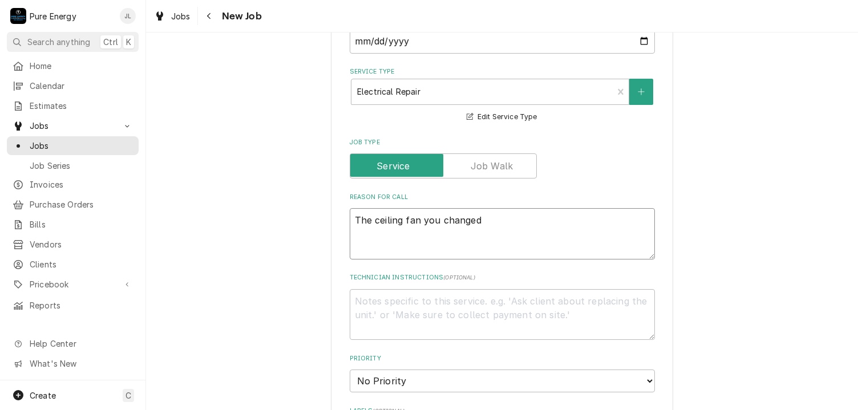
type textarea "x"
type textarea "The ceiling fan you changed th"
type textarea "x"
type textarea "The ceiling fan you changed the"
type textarea "x"
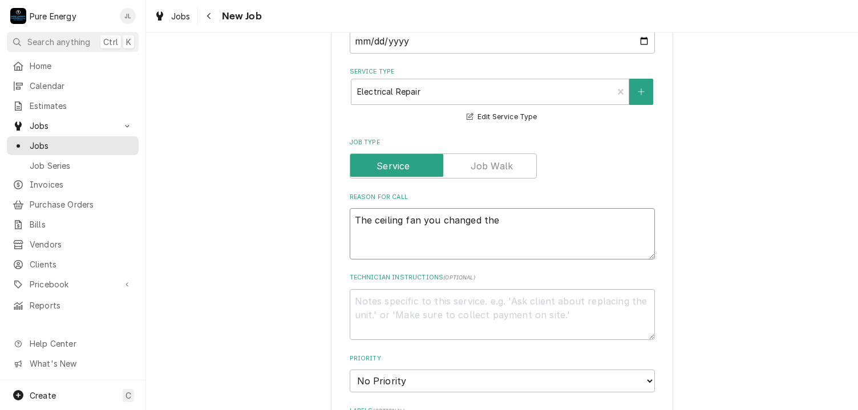
type textarea "The ceiling fan you changed the p"
type textarea "x"
type textarea "The ceiling fan you changed the pu"
type textarea "x"
type textarea "The ceiling fan you changed the pul"
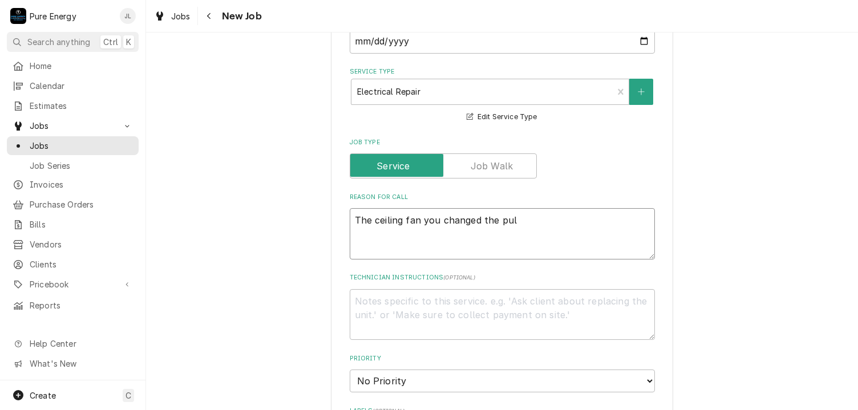
type textarea "x"
type textarea "The ceiling fan you changed the pull"
type textarea "x"
type textarea "The ceiling fan you changed the pull"
type textarea "x"
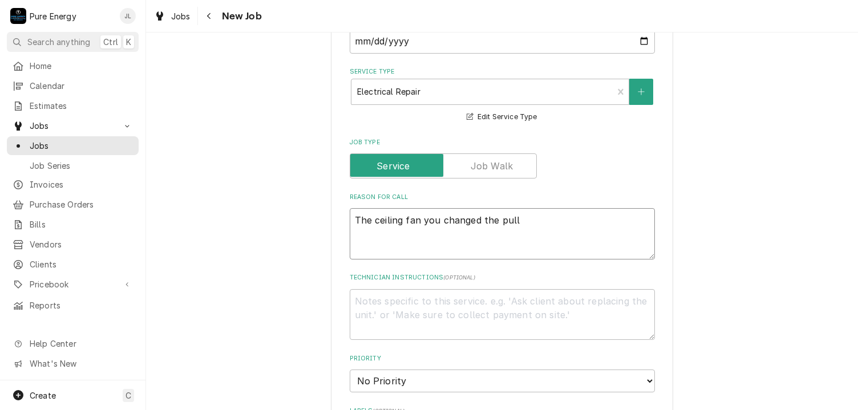
type textarea "The ceiling fan you changed the pull c"
type textarea "x"
type textarea "The ceiling fan you changed the pull ch"
type textarea "x"
type textarea "The ceiling fan you changed the pull cha"
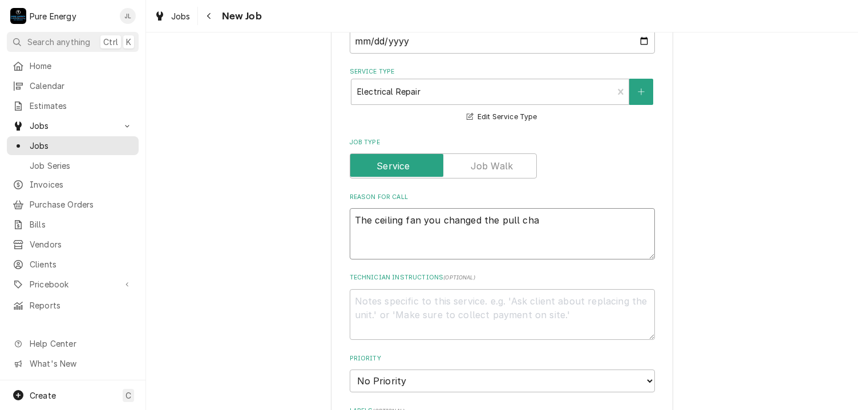
type textarea "x"
type textarea "The ceiling fan you changed the pull chai"
type textarea "x"
type textarea "The ceiling fan you changed the pull chain"
type textarea "x"
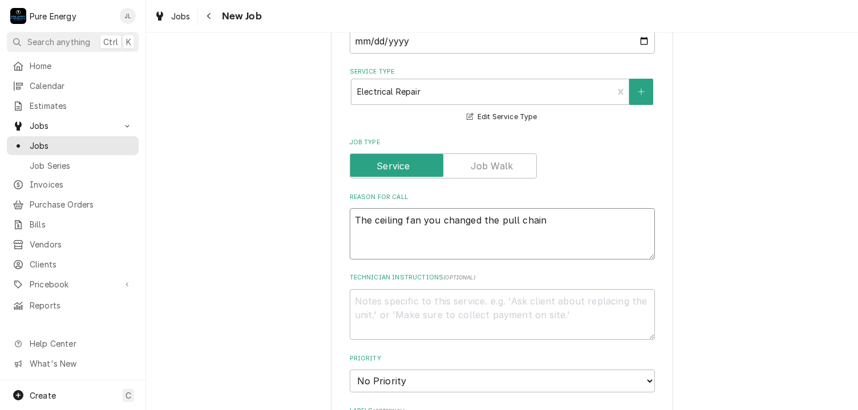
type textarea "The ceiling fan you changed the pull chain"
type textarea "x"
type textarea "The ceiling fan you changed the pull chain fo"
type textarea "x"
type textarea "The ceiling fan you changed the pull chain for"
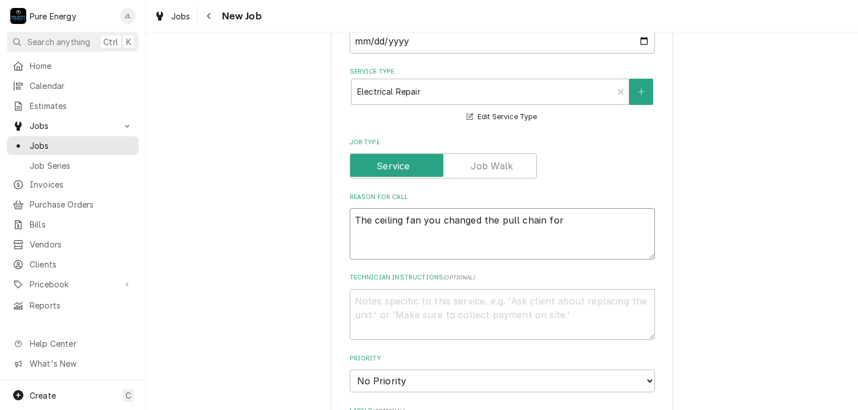
type textarea "x"
type textarea "The ceiling fan you changed the pull chain for."
type textarea "x"
type textarea "The ceiling fan you changed the pull chain for."
type textarea "x"
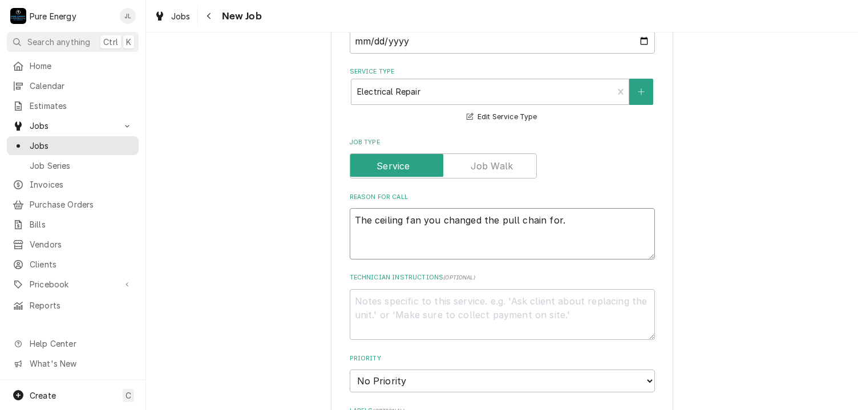
type textarea "The ceiling fan you changed the pull chain for. W"
type textarea "x"
type textarea "The ceiling fan you changed the pull chain for. We"
type textarea "x"
type textarea "The ceiling fan you changed the pull chain for. Wel"
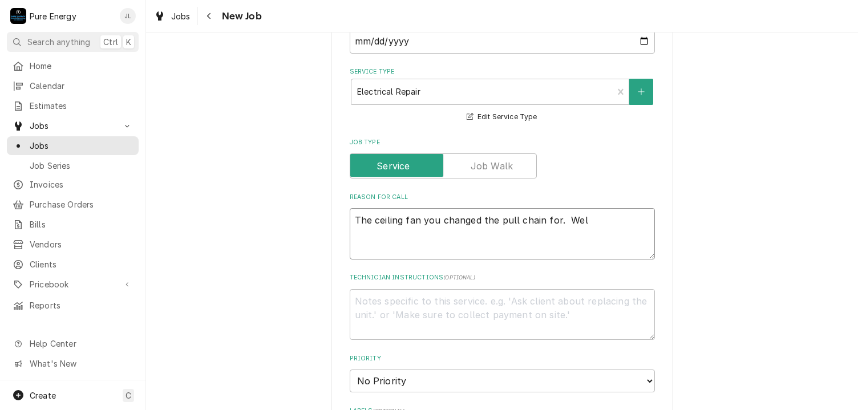
type textarea "x"
type textarea "The ceiling fan you changed the pull chain for. Well"
type textarea "x"
type textarea "The ceiling fan you changed the pull chain for. Well"
type textarea "x"
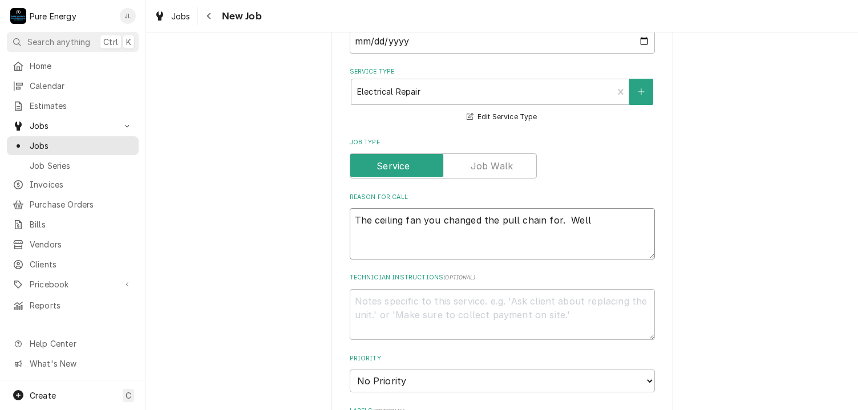
type textarea "The ceiling fan you changed the pull chain for. Well i"
type textarea "x"
type textarea "The ceiling fan you changed the pull chain for. Well it"
type textarea "x"
type textarea "The ceiling fan you changed the pull chain for. Well it"
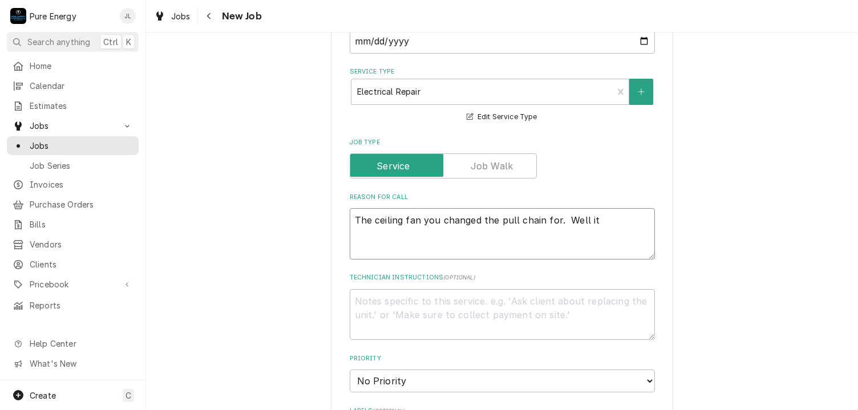
type textarea "x"
type textarea "The ceiling fan you changed the pull chain for. Well it n"
type textarea "x"
type textarea "The ceiling fan you changed the pull chain for. Well it ne"
type textarea "x"
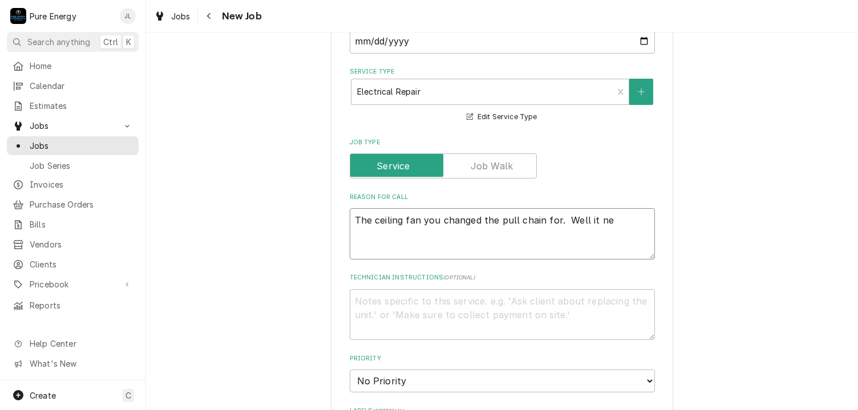
type textarea "The ceiling fan you changed the pull chain for. Well it nee"
type textarea "x"
type textarea "The ceiling fan you changed the pull chain for. Well it need"
type textarea "x"
type textarea "The ceiling fan you changed the pull chain for. Well it needs"
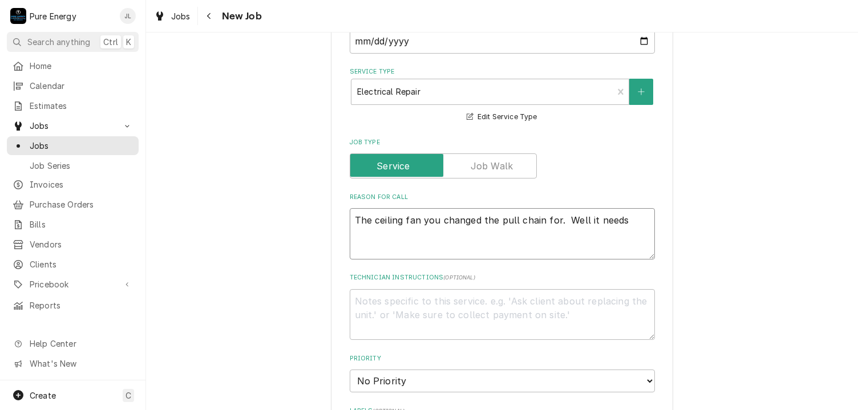
type textarea "x"
type textarea "The ceiling fan you changed the pull chain for. Well it needs s"
type textarea "x"
type textarea "The ceiling fan you changed the pull chain for. Well it needs so"
type textarea "x"
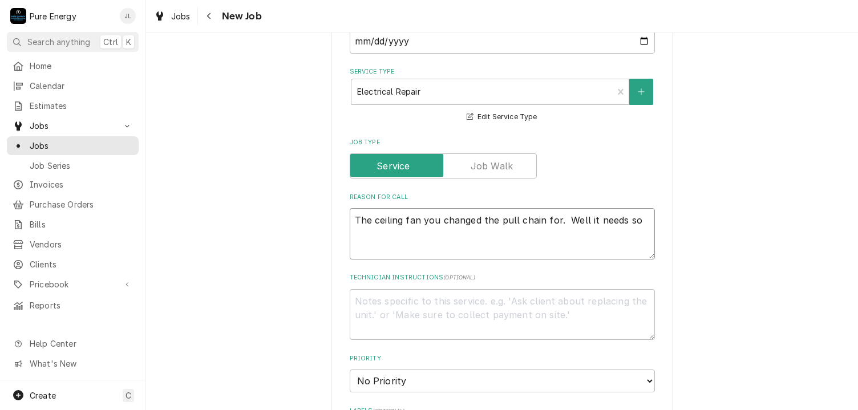
type textarea "The ceiling fan you changed the pull chain for. Well it needs som"
type textarea "x"
type textarea "The ceiling fan you changed the pull chain for. Well it needs some"
type textarea "x"
type textarea "The ceiling fan you changed the pull chain for. Well it needs some"
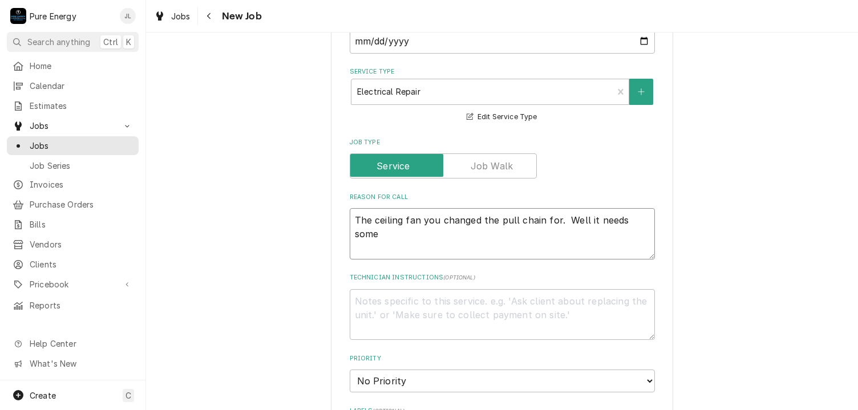
type textarea "x"
type textarea "The ceiling fan you changed the pull chain for. Well it needs some l"
type textarea "x"
type textarea "The ceiling fan you changed the pull chain for. Well it needs some lo"
type textarea "x"
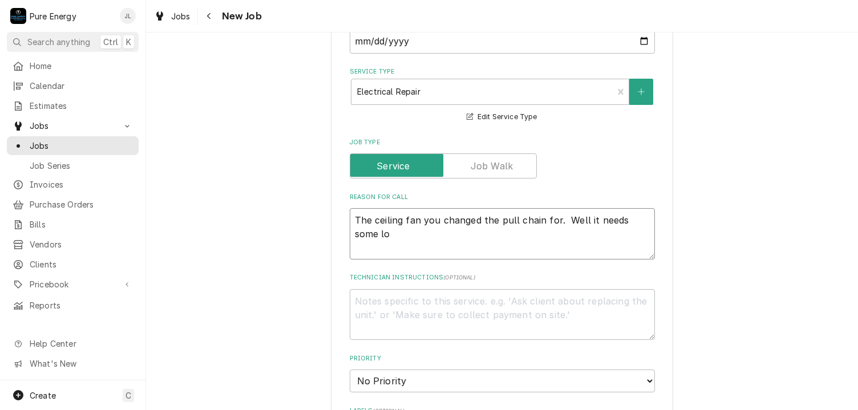
type textarea "The ceiling fan you changed the pull chain for. Well it needs some lov"
type textarea "x"
type textarea "The ceiling fan you changed the pull chain for. Well it needs some love"
type textarea "x"
type textarea "The ceiling fan you changed the pull chain for. Well it needs some love"
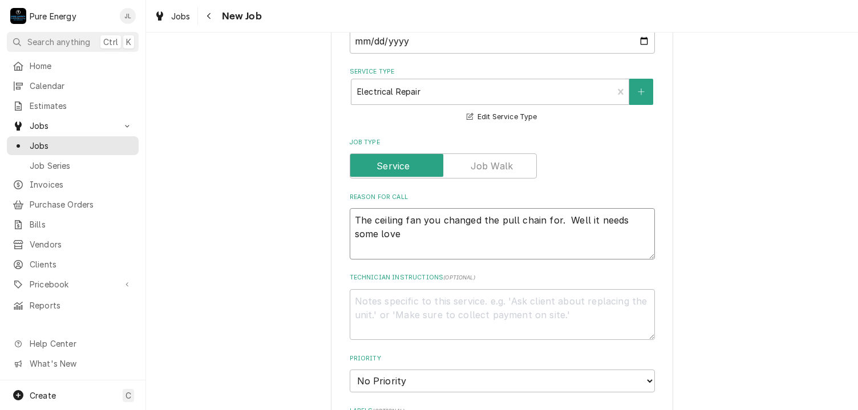
type textarea "x"
type textarea "The ceiling fan you changed the pull chain for. Well it needs some love o"
type textarea "x"
type textarea "The ceiling fan you changed the pull chain for. Well it needs some love"
type textarea "x"
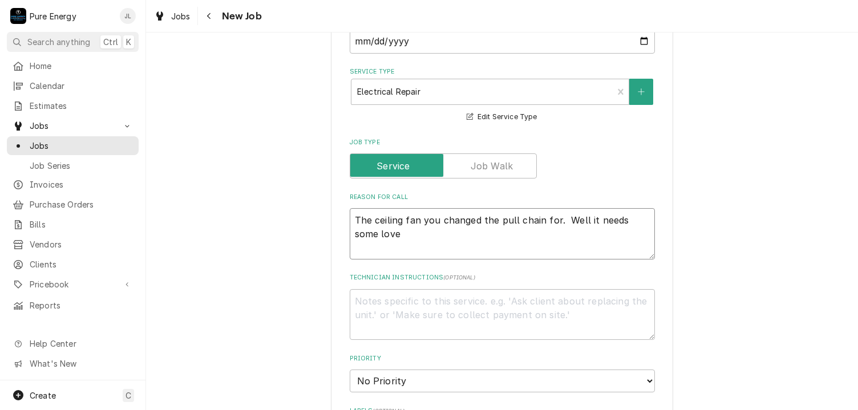
type textarea "The ceiling fan you changed the pull chain for. Well it needs some love a"
type textarea "x"
type textarea "The ceiling fan you changed the pull chain for. Well it needs some love ag"
type textarea "x"
type textarea "The ceiling fan you changed the pull chain for. Well it needs some love ago"
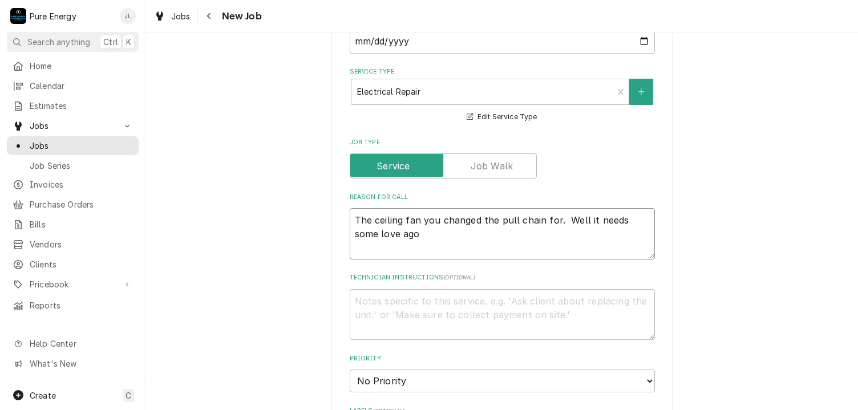
type textarea "x"
type textarea "The ceiling fan you changed the pull chain for. Well it needs some love ag"
type textarea "x"
type textarea "The ceiling fan you changed the pull chain for. Well it needs some love aga"
type textarea "x"
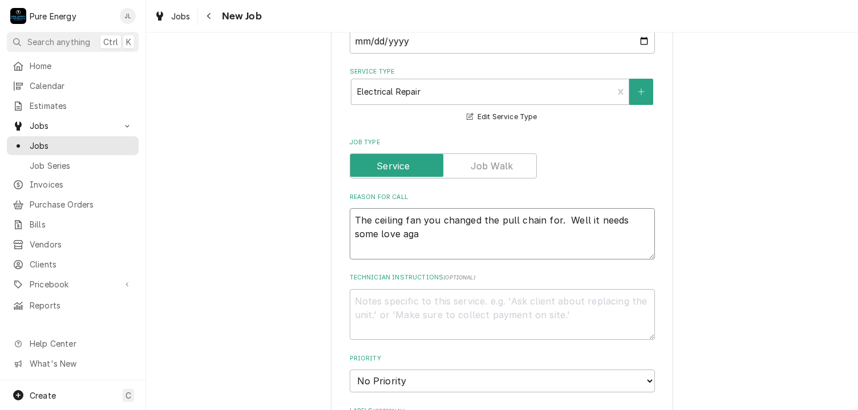
type textarea "The ceiling fan you changed the pull chain for. Well it needs some love agai"
type textarea "x"
type textarea "The ceiling fan you changed the pull chain for. Well it needs some love again"
type textarea "x"
type textarea "The ceiling fan you changed the pull chain for. Well it needs some love again."
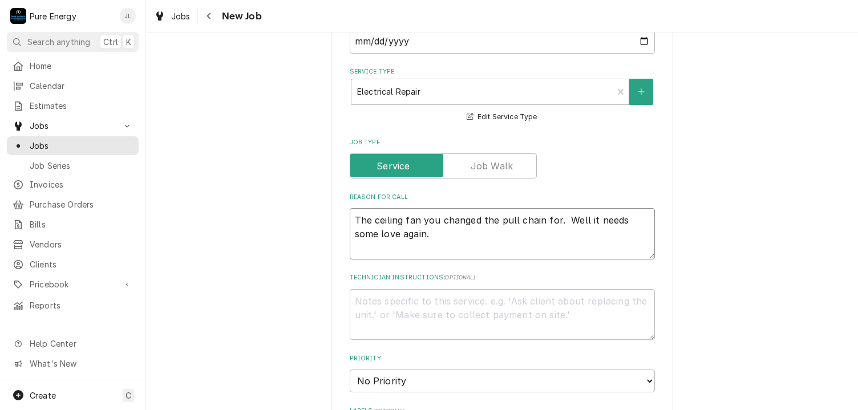
type textarea "x"
type textarea "The ceiling fan you changed the pull chain for. Well it needs some love again."
type textarea "x"
type textarea "The ceiling fan you changed the pull chain for. Well it needs some love again."
type textarea "x"
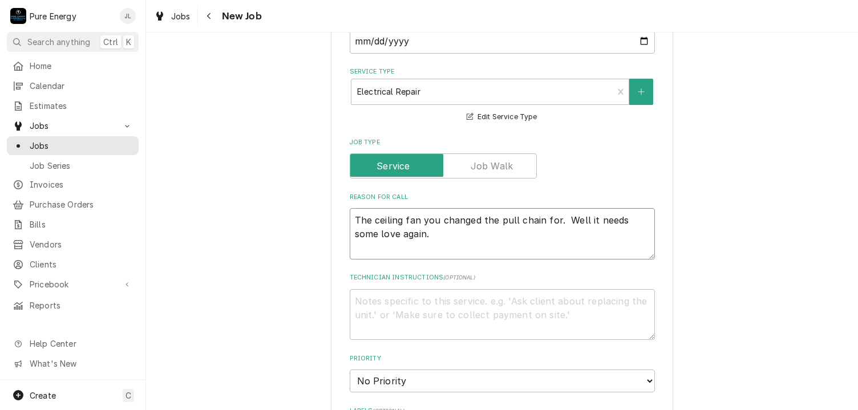
type textarea "The ceiling fan you changed the pull chain for. Well it needs some love again. W"
type textarea "x"
type textarea "The ceiling fan you changed the pull chain for. Well it needs some love again. …"
type textarea "x"
type textarea "The ceiling fan you changed the pull chain for. Well it needs some love again. …"
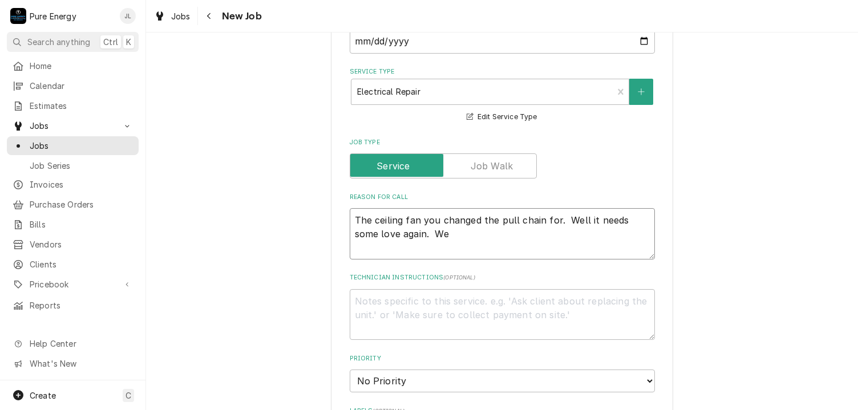
type textarea "x"
type textarea "The ceiling fan you changed the pull chain for. Well it needs some love again. …"
type textarea "x"
type textarea "The ceiling fan you changed the pull chain for. Well it needs some love again. …"
type textarea "x"
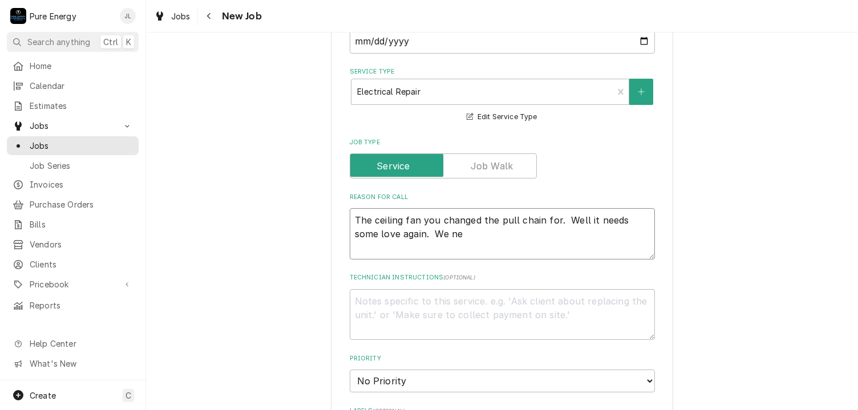
type textarea "The ceiling fan you changed the pull chain for. Well it needs some love again. …"
type textarea "x"
type textarea "The ceiling fan you changed the pull chain for. Well it needs some love again. …"
type textarea "x"
type textarea "The ceiling fan you changed the pull chain for. Well it needs some love again. …"
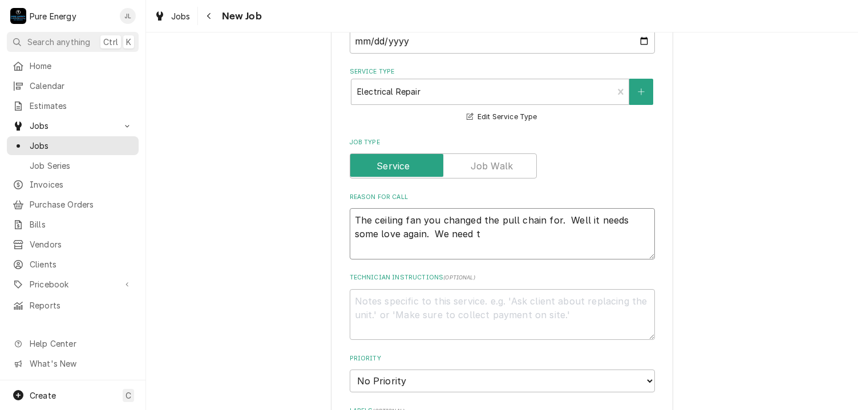
type textarea "x"
type textarea "The ceiling fan you changed the pull chain for. Well it needs some love again. …"
type textarea "x"
type textarea "The ceiling fan you changed the pull chain for. Well it needs some love again. …"
type textarea "x"
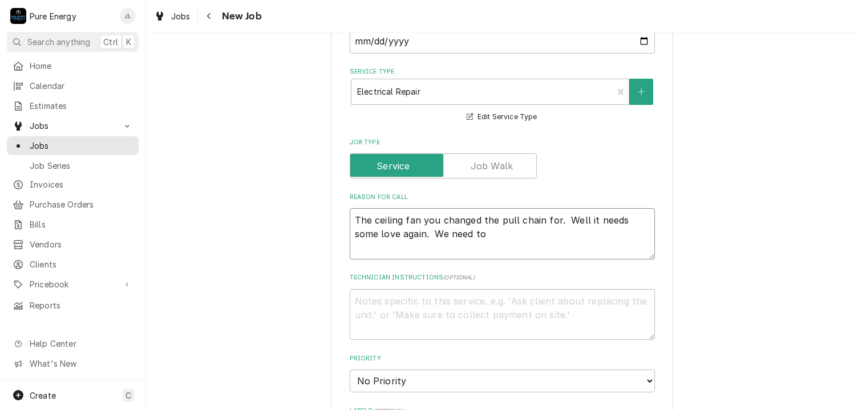
type textarea "The ceiling fan you changed the pull chain for. Well it needs some love again. …"
type textarea "x"
type textarea "The ceiling fan you changed the pull chain for. Well it needs some love again. …"
type textarea "x"
type textarea "The ceiling fan you changed the pull chain for. Well it needs some love again. …"
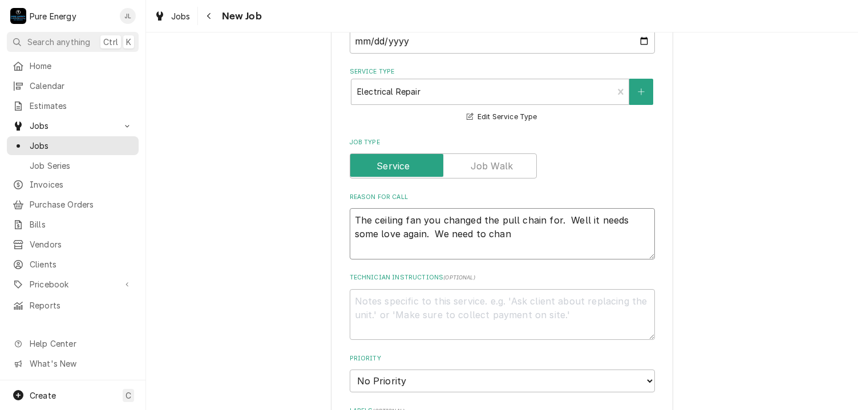
type textarea "x"
type textarea "The ceiling fan you changed the pull chain for. Well it needs some love again. …"
type textarea "x"
type textarea "The ceiling fan you changed the pull chain for. Well it needs some love again. …"
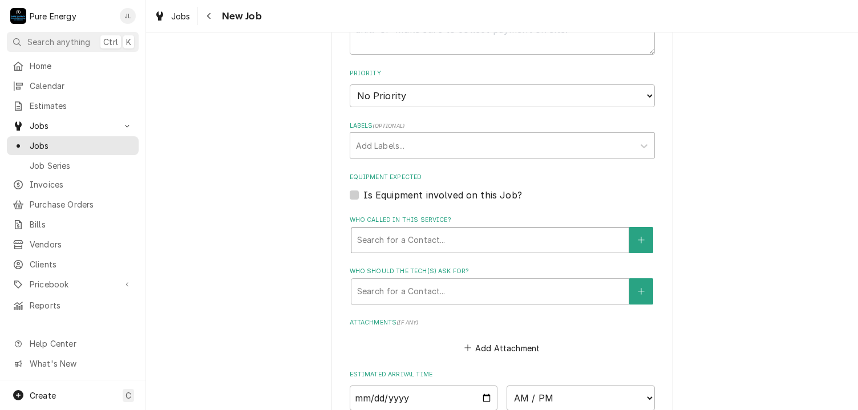
scroll to position [685, 0]
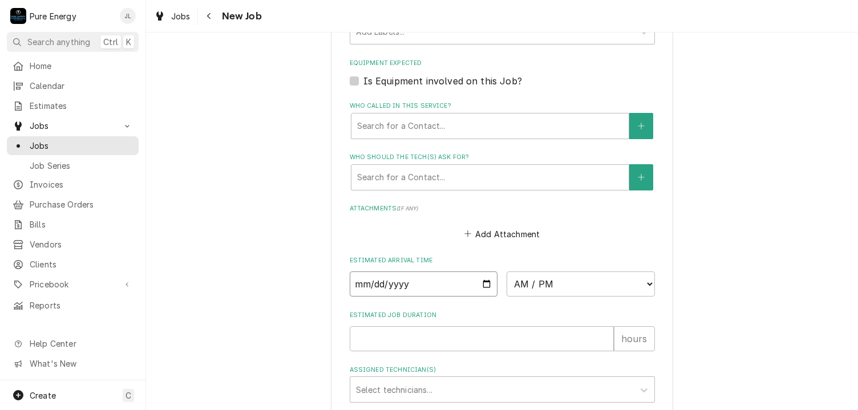
click at [482, 281] on input "Date" at bounding box center [424, 284] width 148 height 25
click at [647, 281] on select "AM / PM 6:00 AM 6:15 AM 6:30 AM 6:45 AM 7:00 AM 7:15 AM 7:30 AM 7:45 AM 8:00 AM…" at bounding box center [581, 284] width 148 height 25
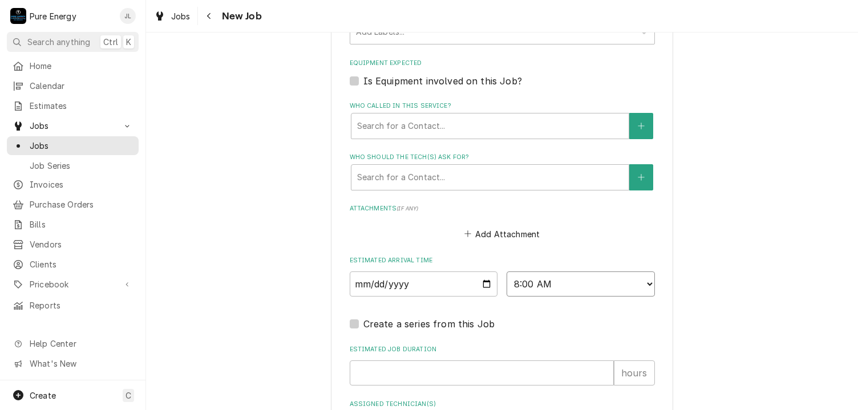
scroll to position [807, 0]
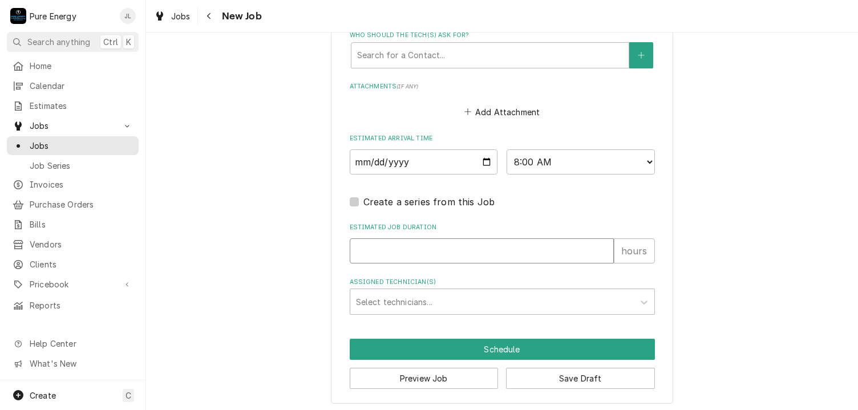
click at [482, 257] on input "Estimated Job Duration" at bounding box center [482, 251] width 264 height 25
click at [473, 301] on div "Assigned Technician(s)" at bounding box center [492, 302] width 272 height 21
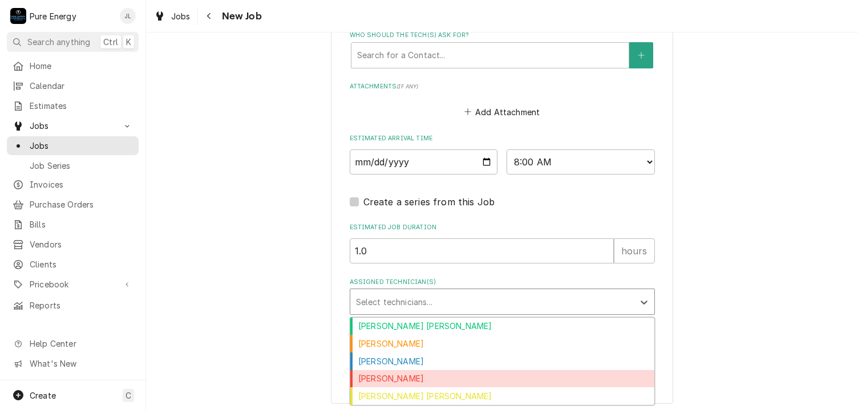
click at [453, 371] on div "James Linnenkamp" at bounding box center [502, 379] width 304 height 18
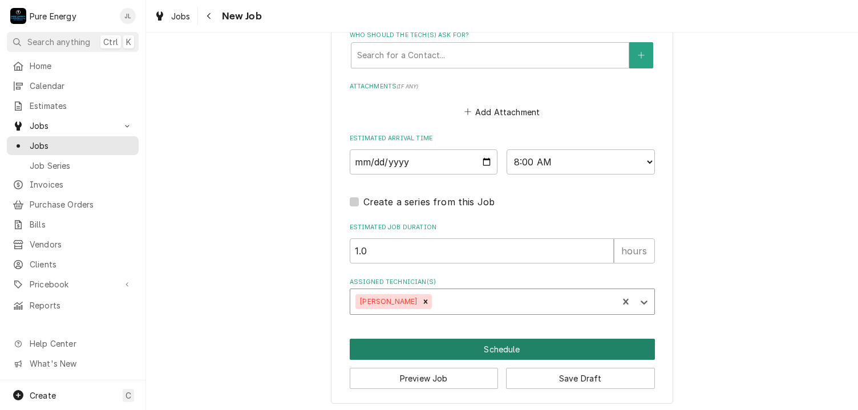
click at [550, 340] on button "Schedule" at bounding box center [502, 349] width 305 height 21
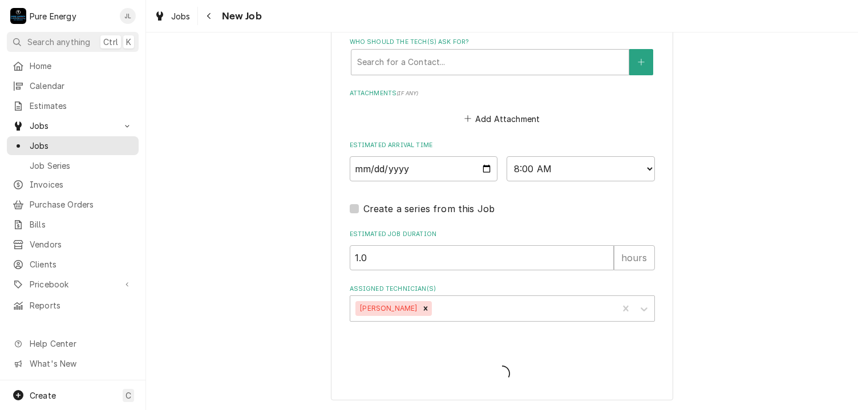
scroll to position [797, 0]
